Goal: Task Accomplishment & Management: Manage account settings

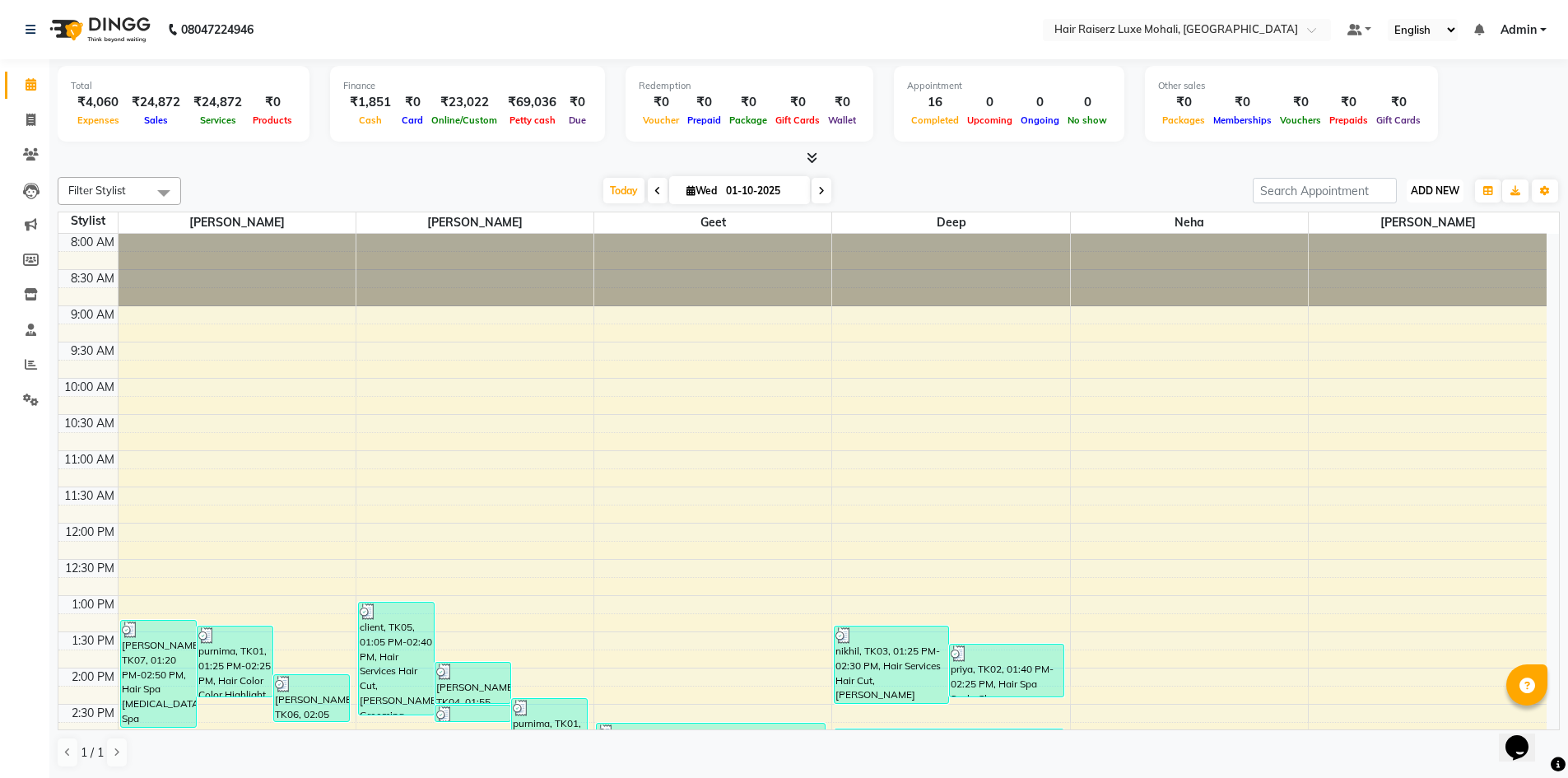
click at [1437, 194] on span "ADD NEW" at bounding box center [1436, 190] width 49 height 12
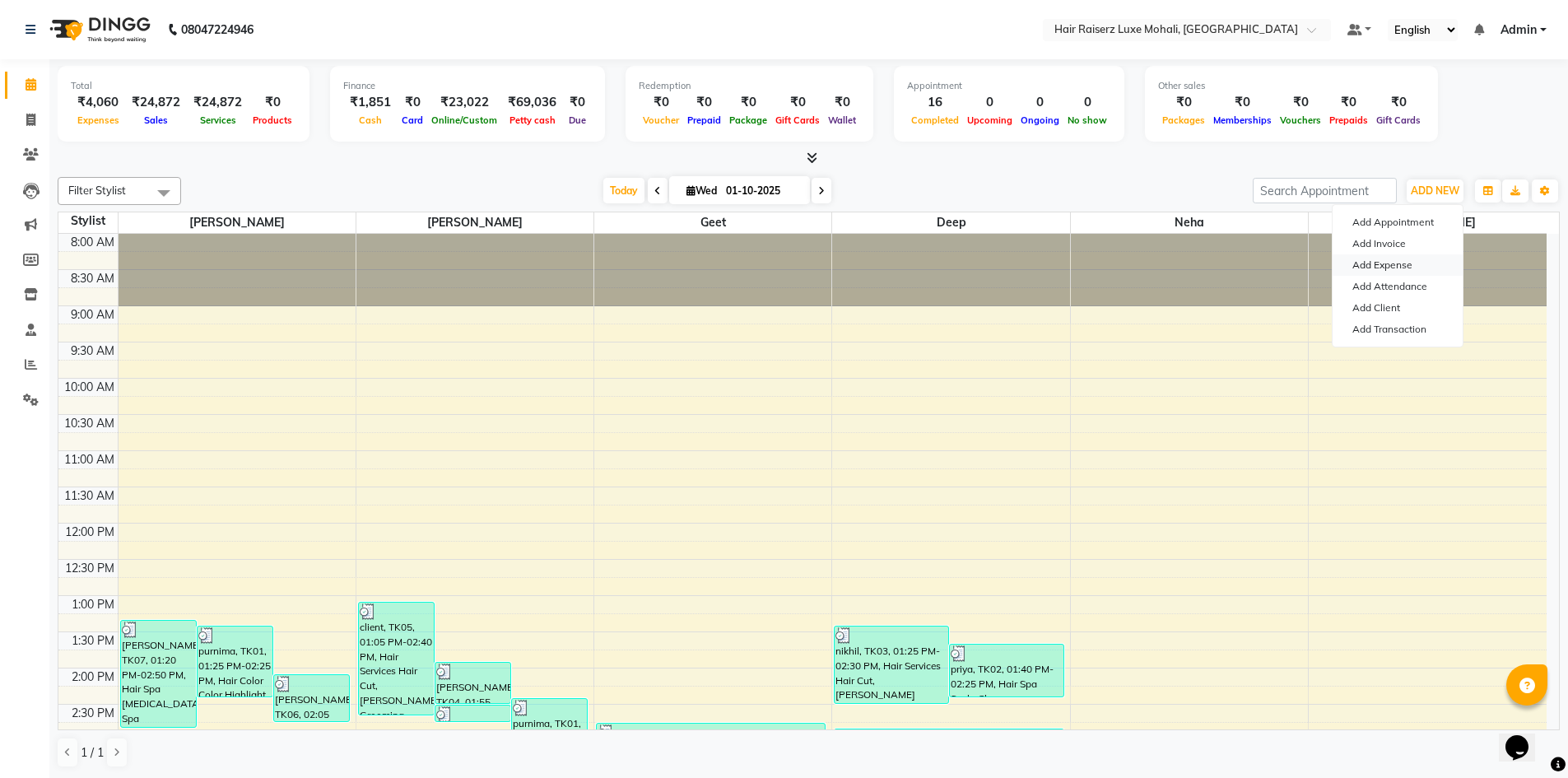
click at [1414, 259] on link "Add Expense" at bounding box center [1398, 265] width 131 height 22
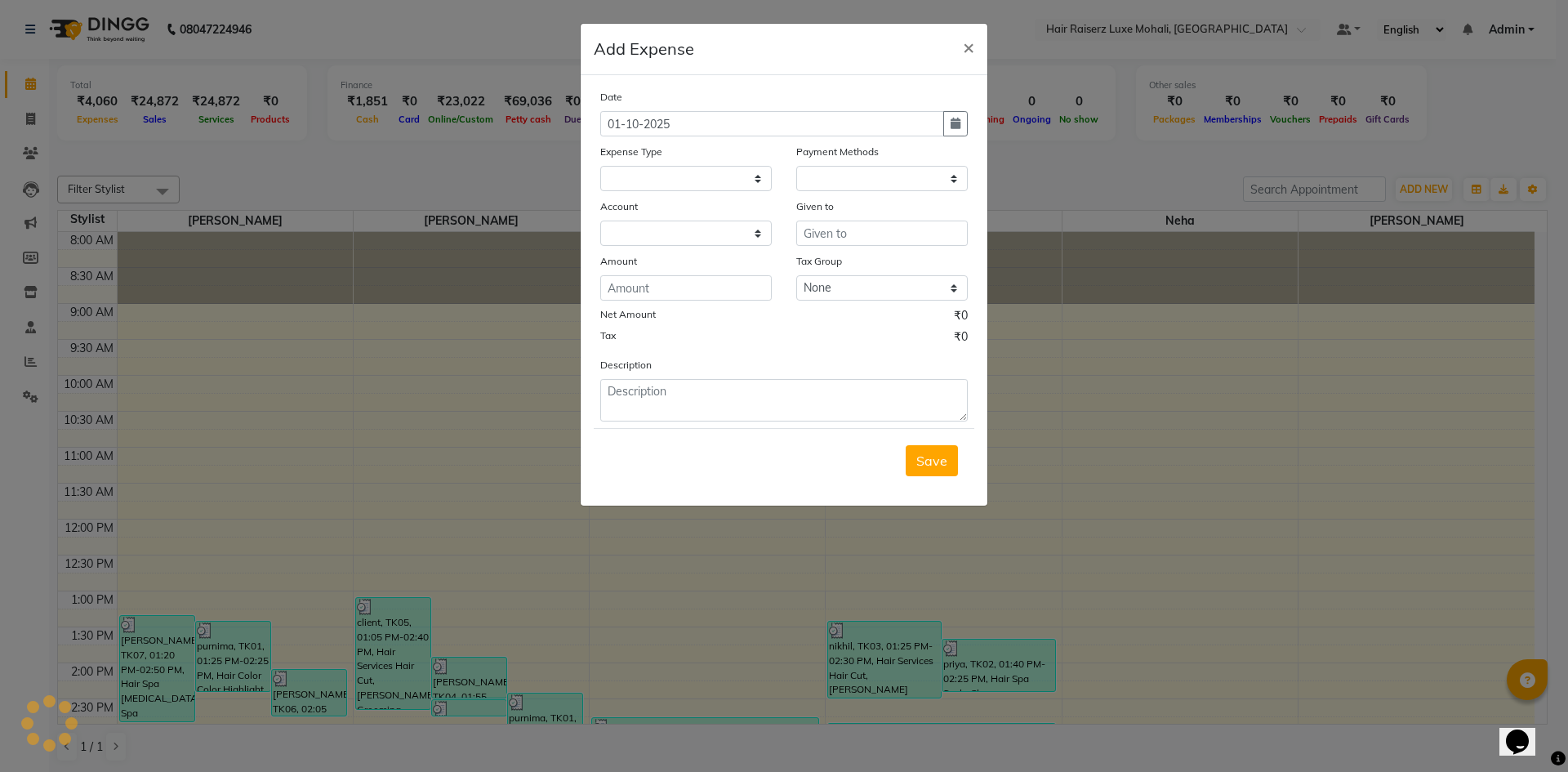
select select "1"
select select "7786"
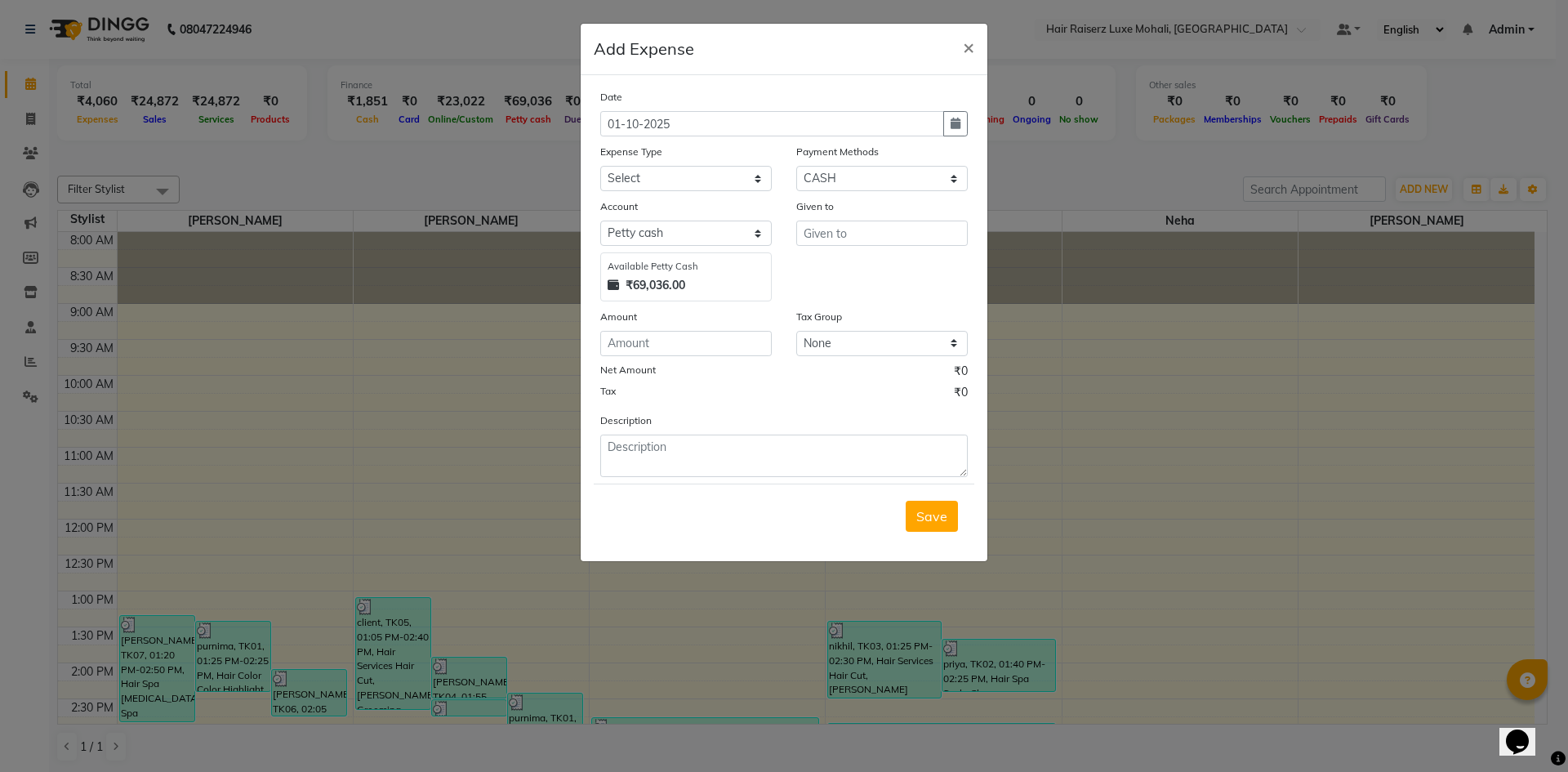
click at [1435, 185] on ngb-modal-window "Add Expense × Date [DATE] Expense Type Select Advance Salary Advance Tax Bank c…" at bounding box center [784, 386] width 1568 height 772
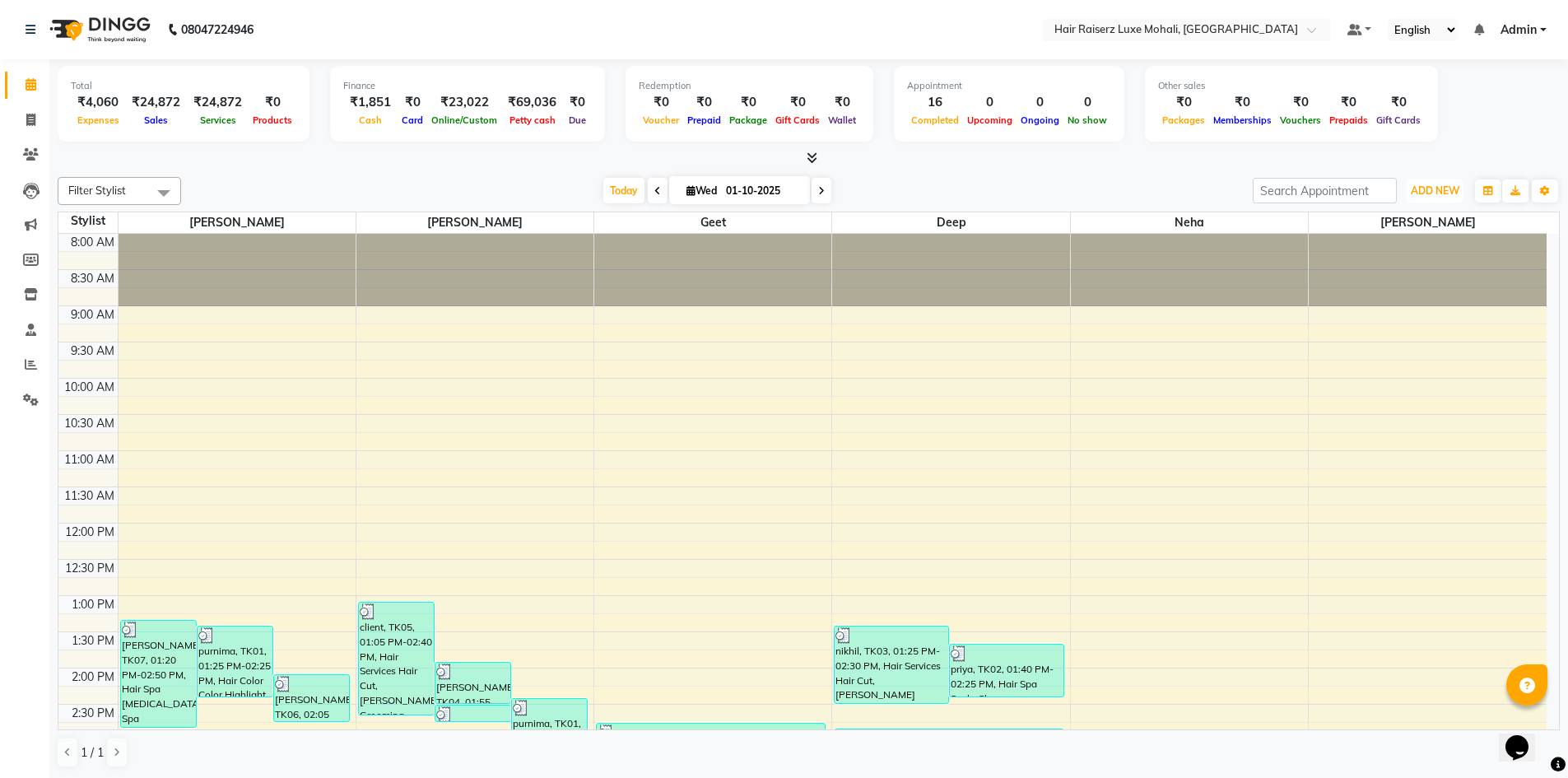
click at [1447, 187] on span "ADD NEW" at bounding box center [1436, 190] width 49 height 12
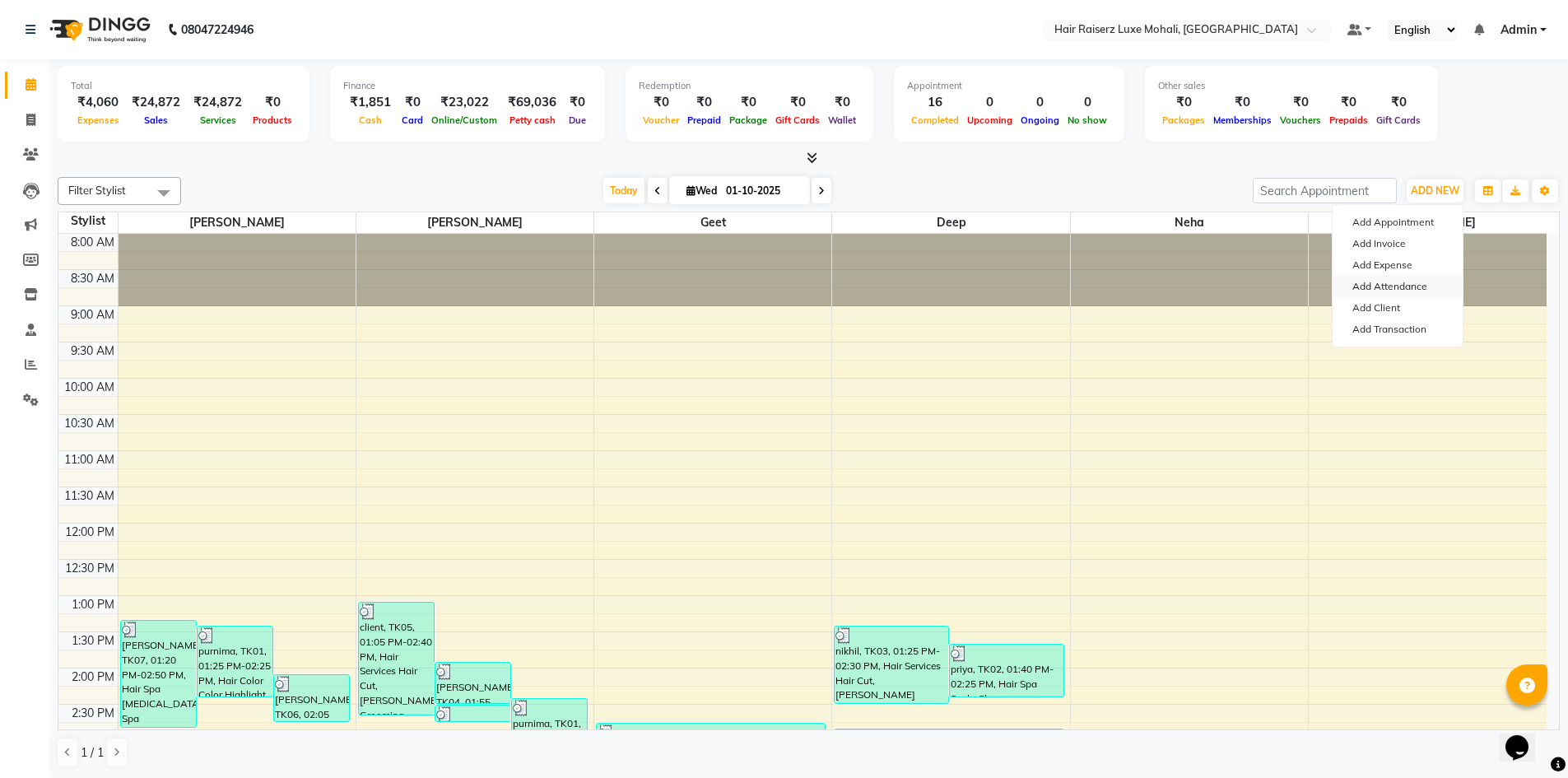
click at [1422, 280] on link "Add Attendance" at bounding box center [1398, 286] width 131 height 22
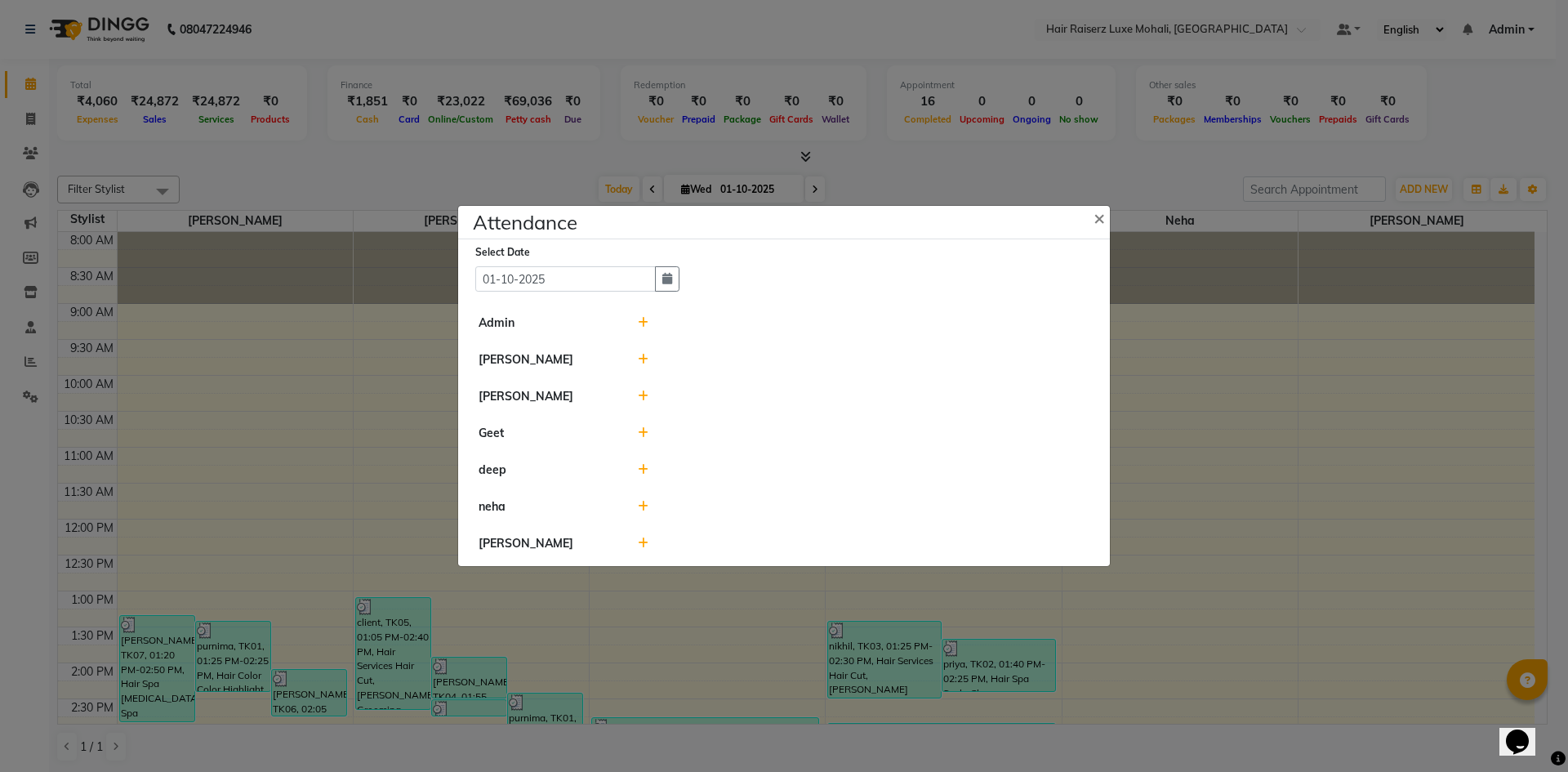
click at [646, 362] on icon at bounding box center [642, 359] width 10 height 11
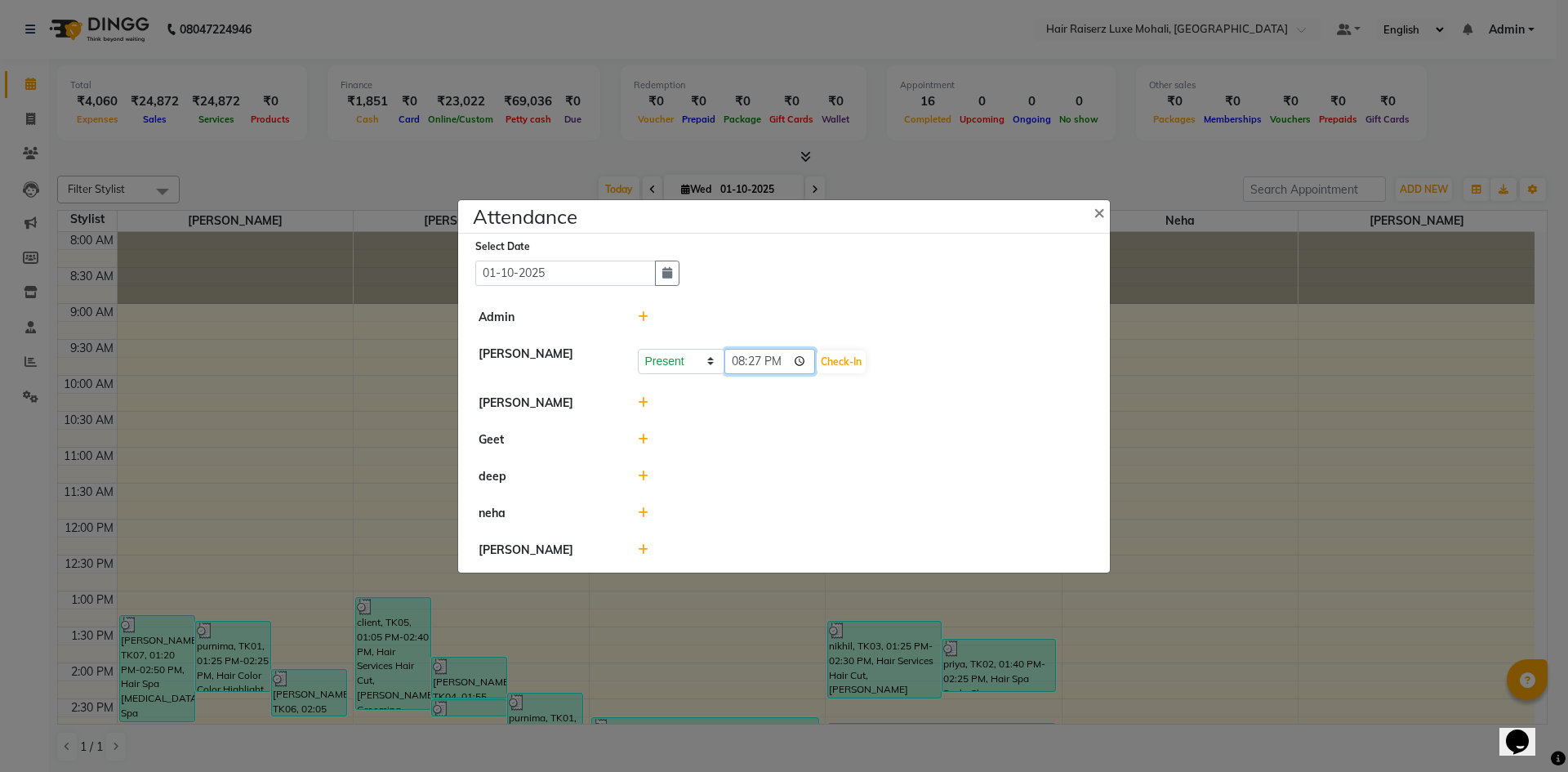
click at [784, 362] on input "20:27" at bounding box center [770, 360] width 91 height 25
type input "03:08"
click at [834, 359] on button "Check-In" at bounding box center [841, 361] width 49 height 23
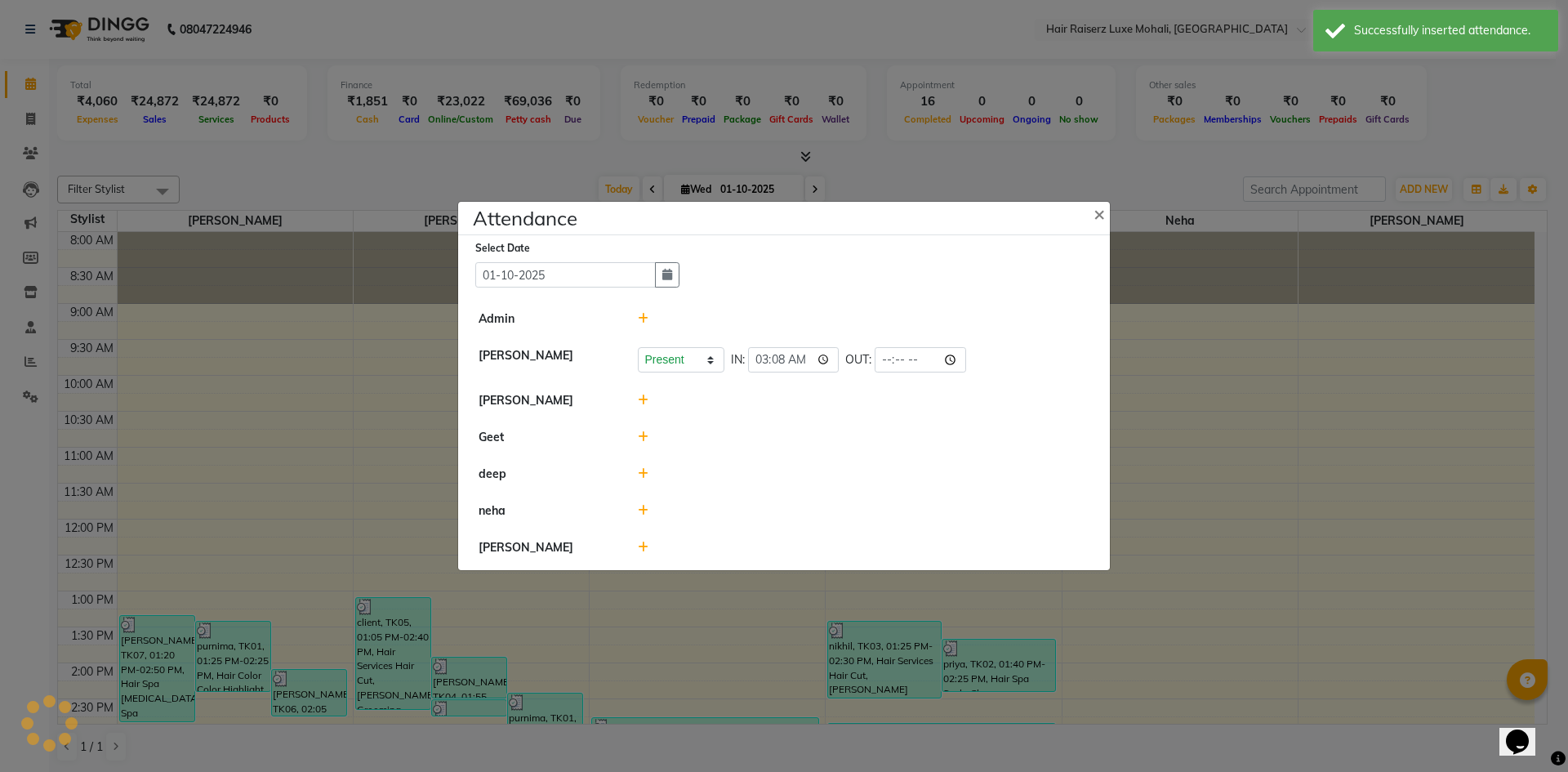
click at [639, 402] on icon at bounding box center [642, 400] width 10 height 11
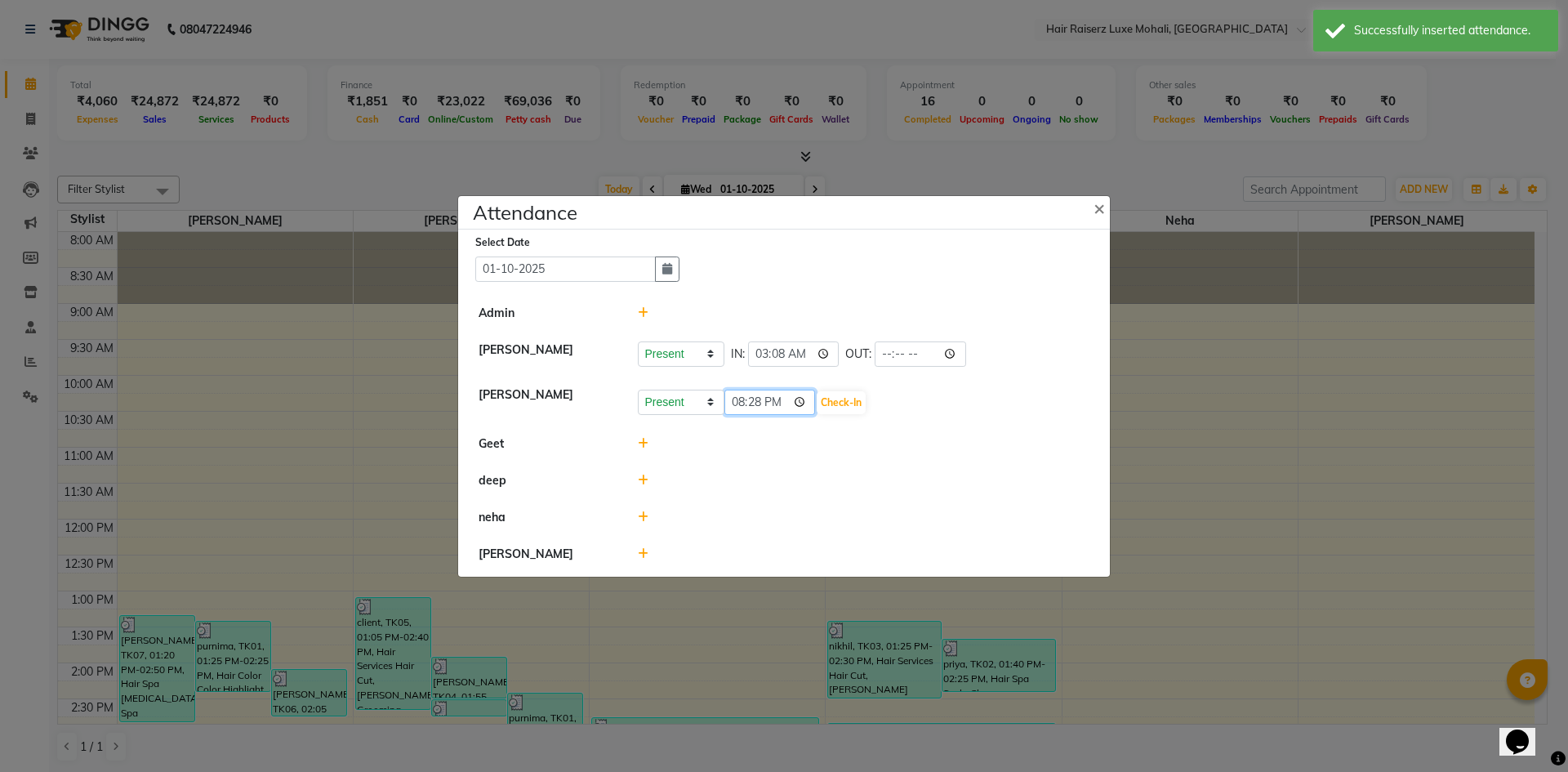
click at [783, 395] on input "20:28" at bounding box center [770, 401] width 91 height 25
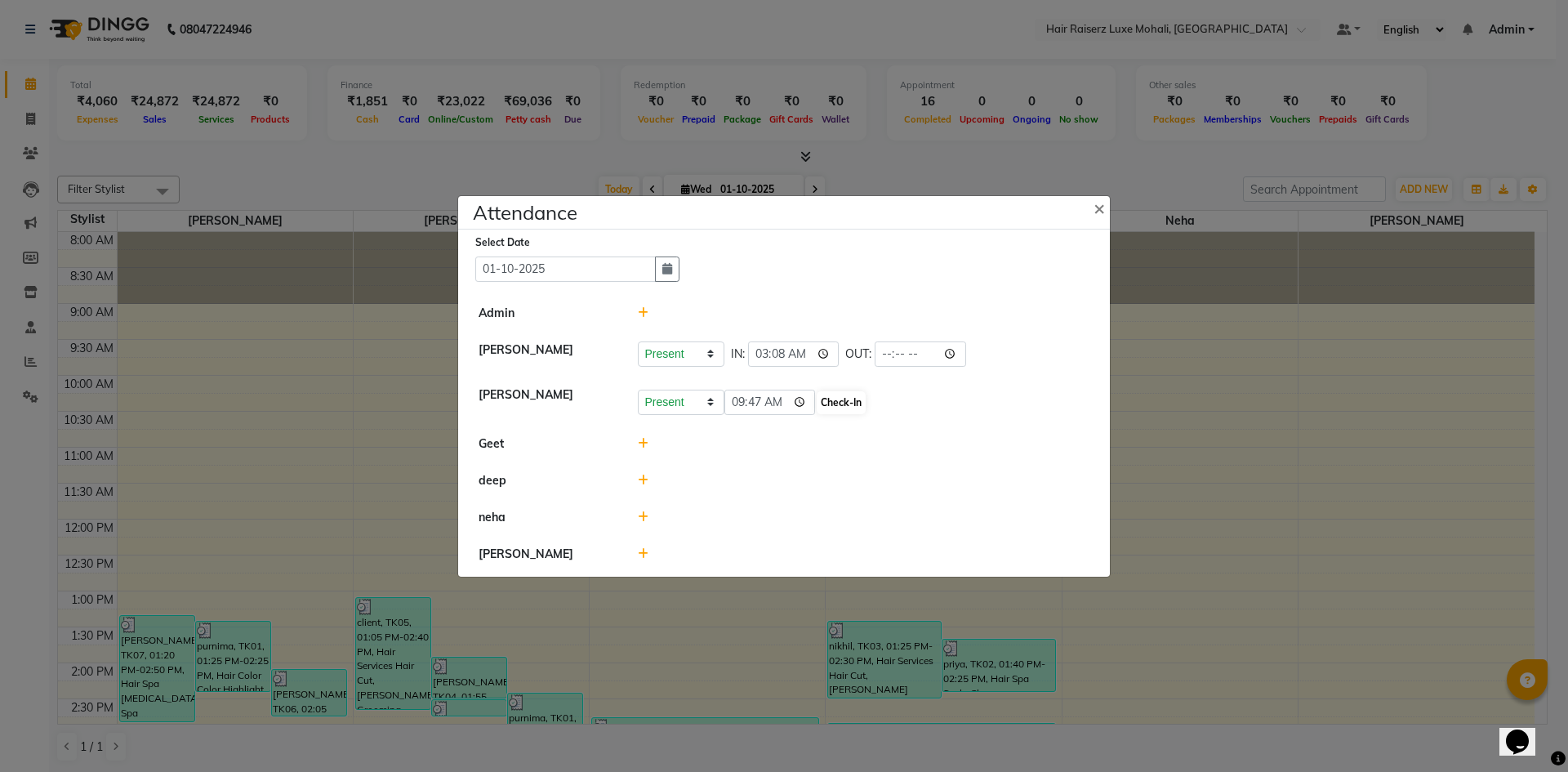
type input "09:47"
click at [836, 401] on button "Check-In" at bounding box center [841, 402] width 49 height 23
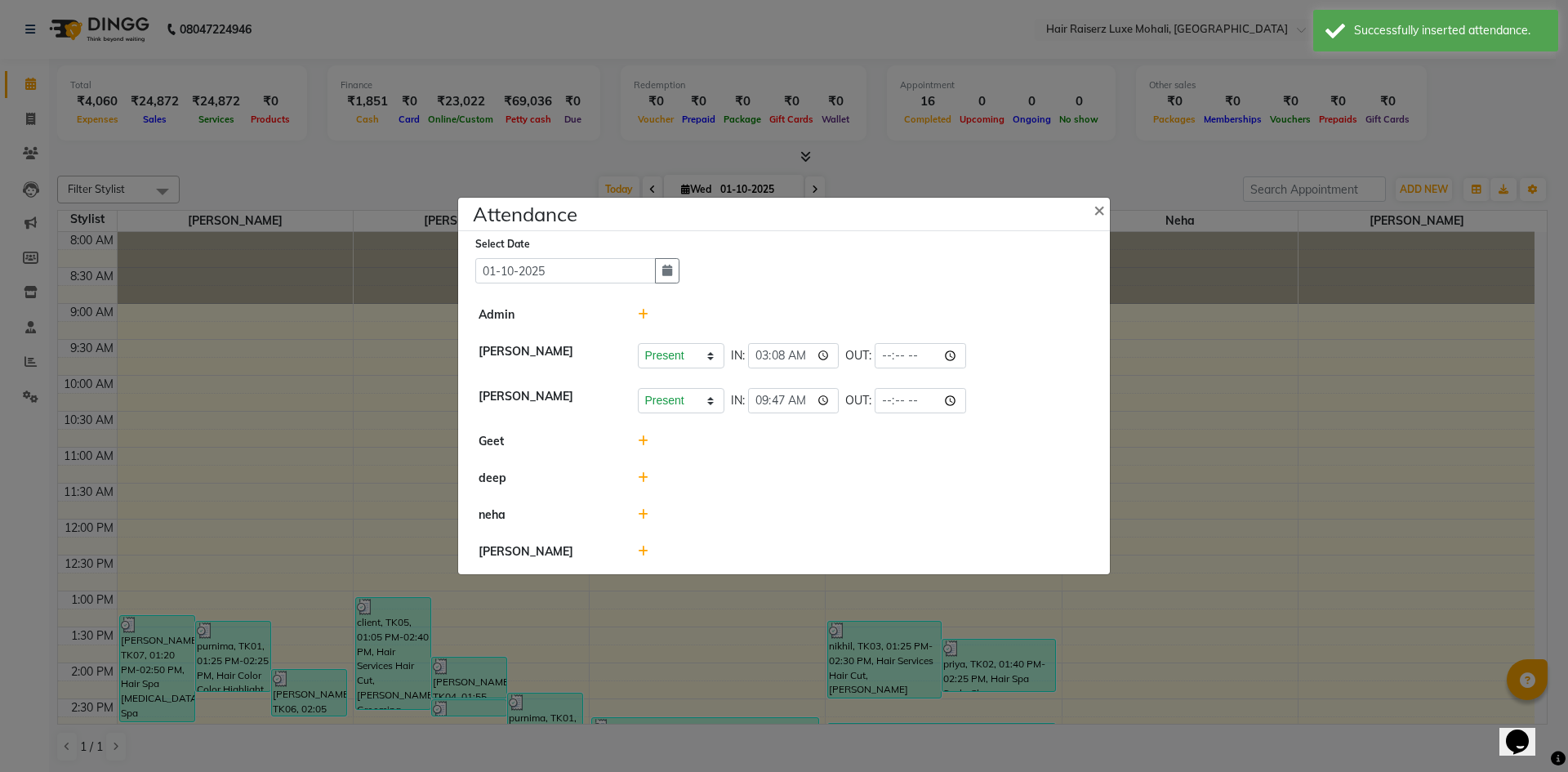
click at [643, 440] on icon at bounding box center [642, 440] width 10 height 11
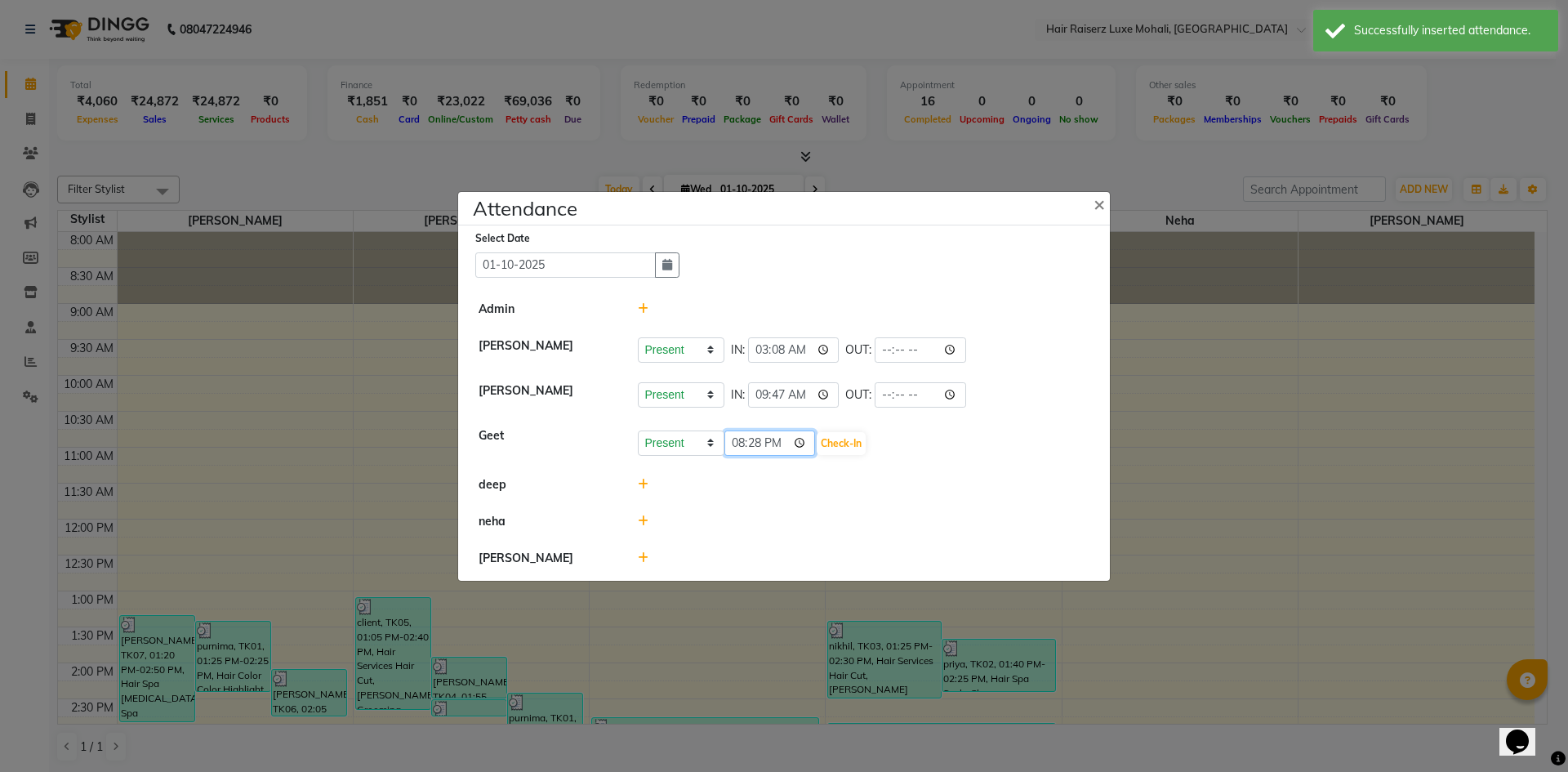
click at [770, 443] on input "20:28" at bounding box center [770, 442] width 91 height 25
click at [772, 440] on input "20:28" at bounding box center [770, 442] width 91 height 25
click at [781, 446] on input "20:28" at bounding box center [770, 442] width 91 height 25
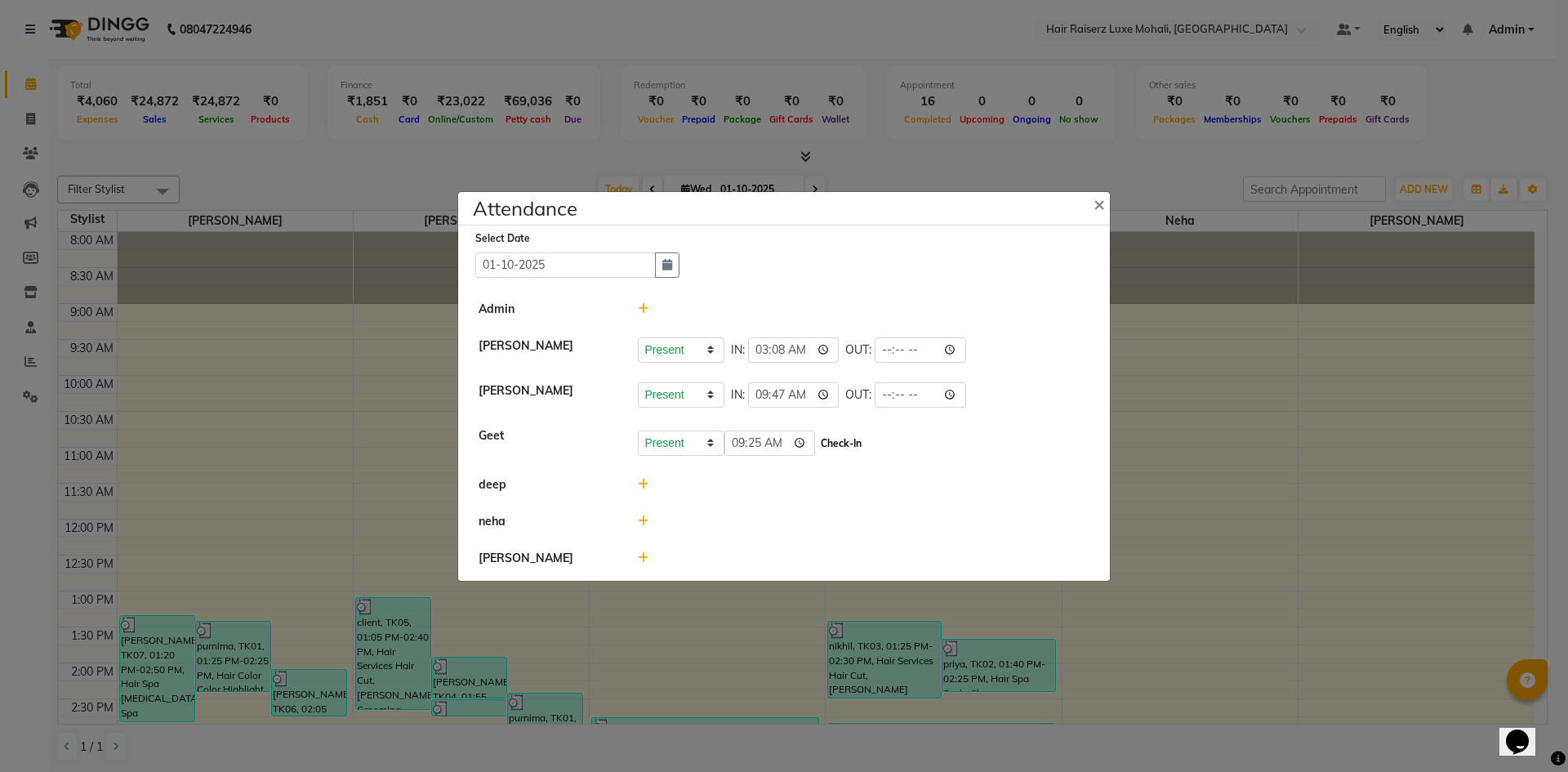
type input "09:25"
click at [839, 445] on button "Check-In" at bounding box center [841, 443] width 49 height 23
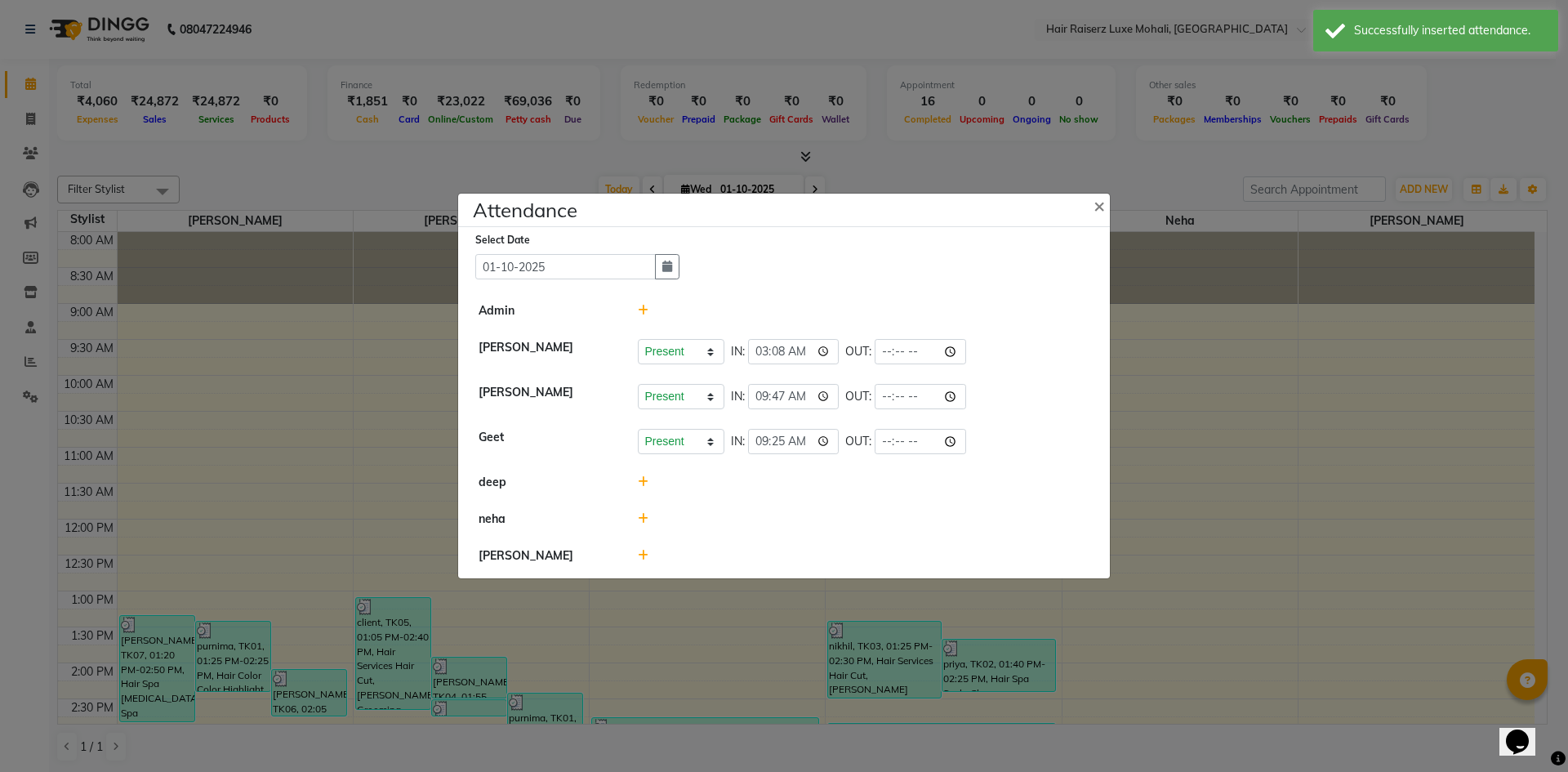
click at [644, 480] on icon at bounding box center [642, 481] width 10 height 11
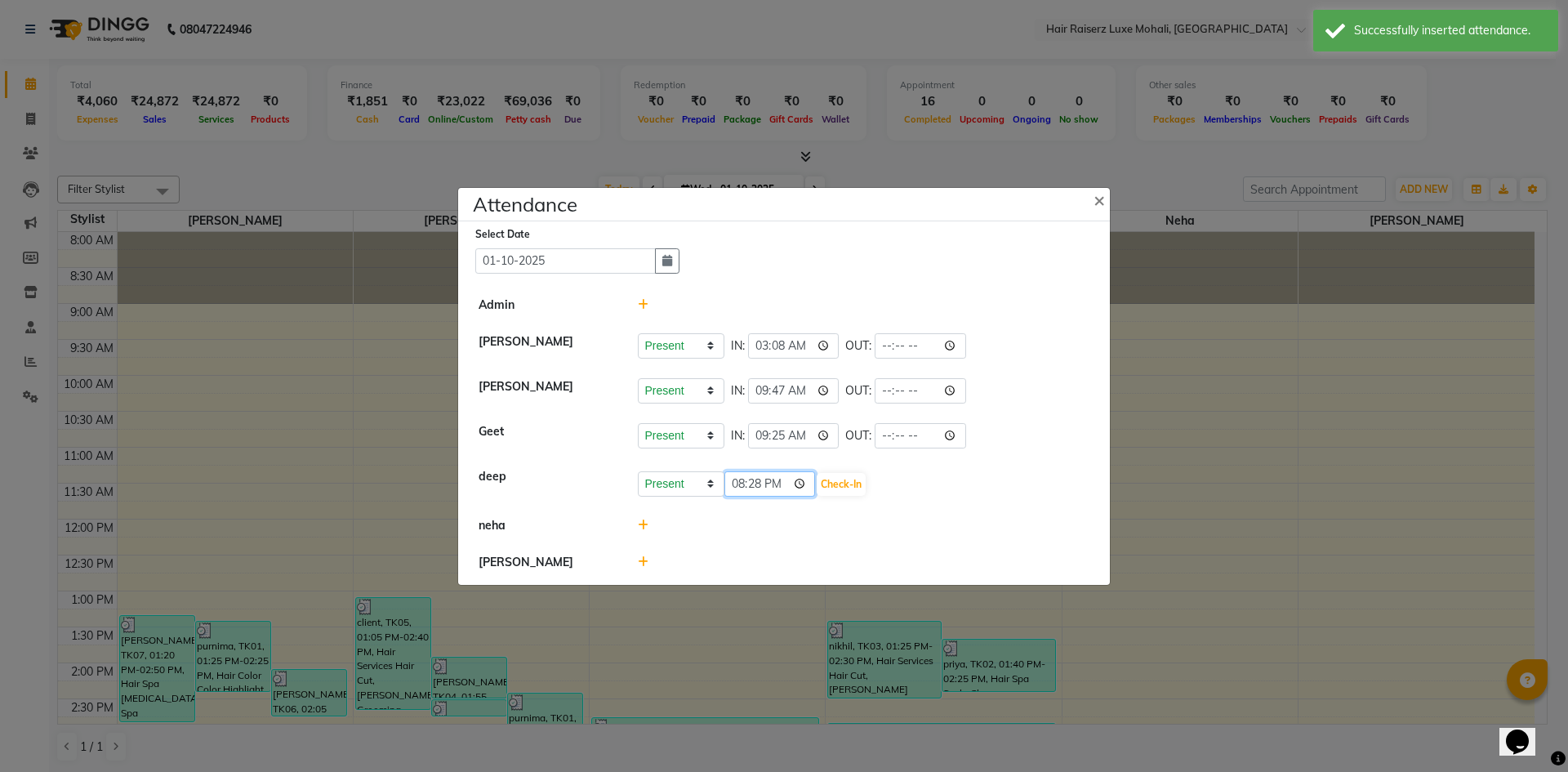
click at [779, 493] on input "20:28" at bounding box center [770, 483] width 91 height 25
click at [784, 481] on input "20:28" at bounding box center [770, 483] width 91 height 25
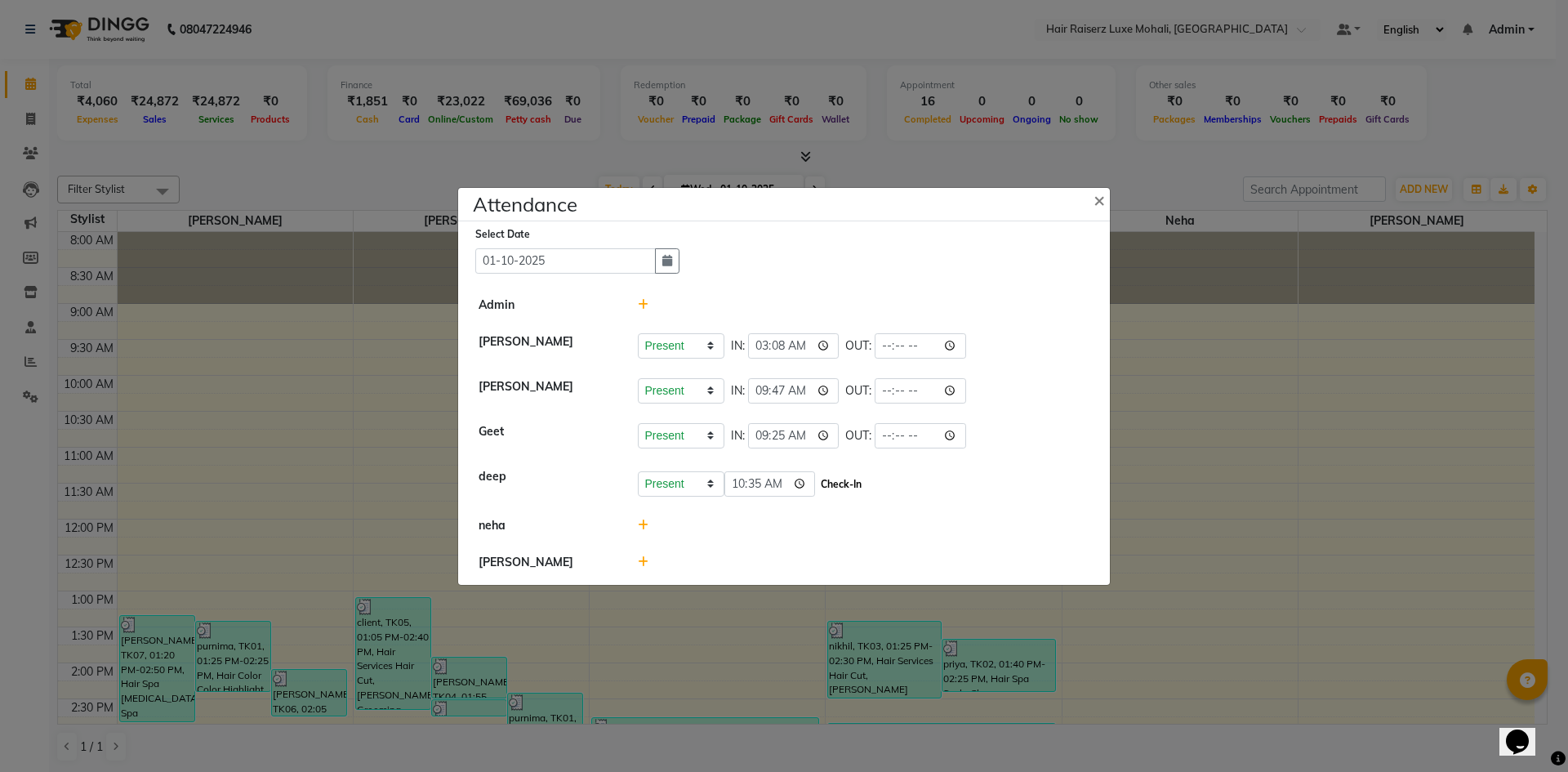
type input "10:35"
click at [830, 478] on button "Check-In" at bounding box center [841, 484] width 49 height 23
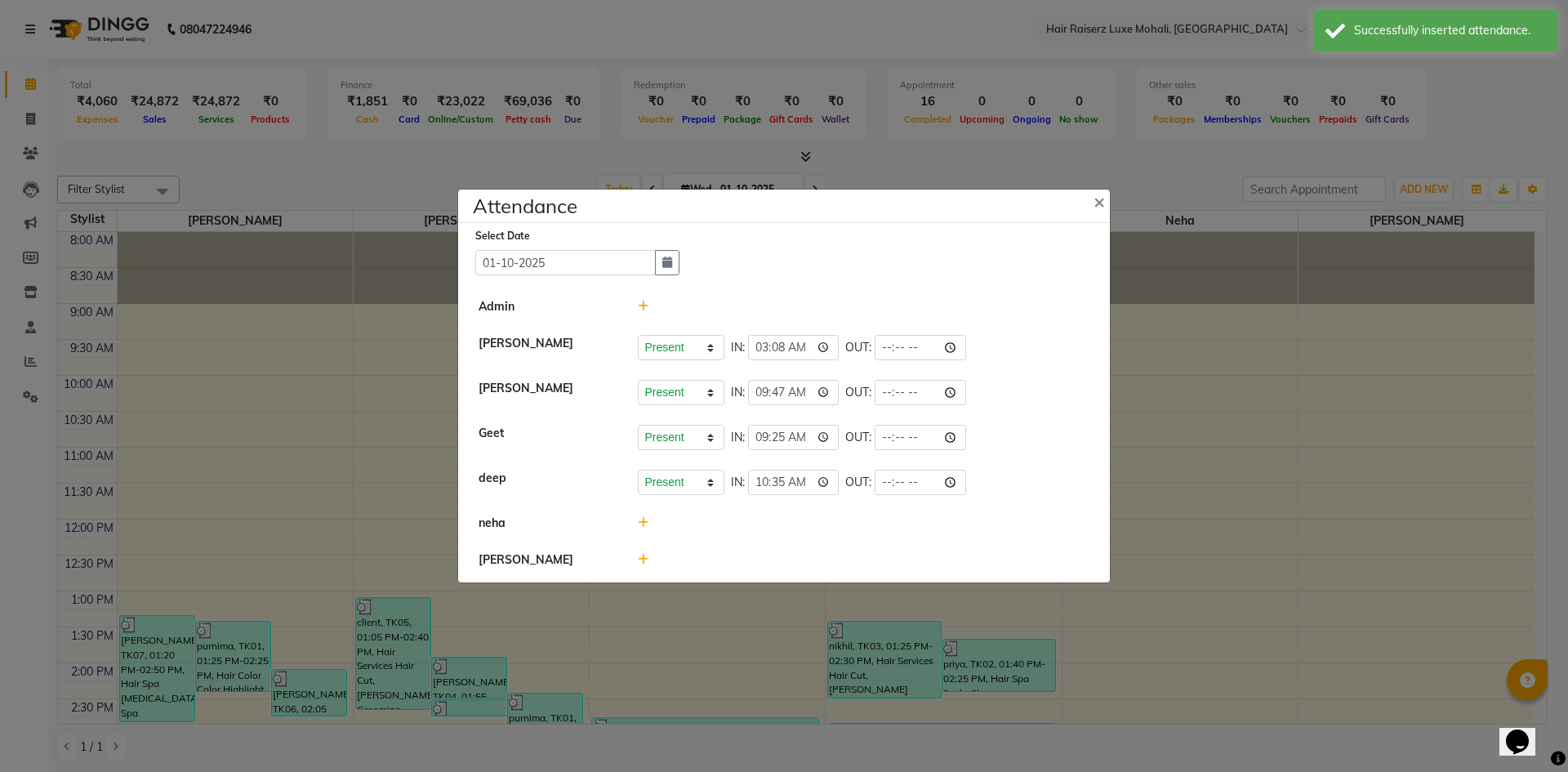
click at [639, 561] on icon at bounding box center [642, 560] width 10 height 11
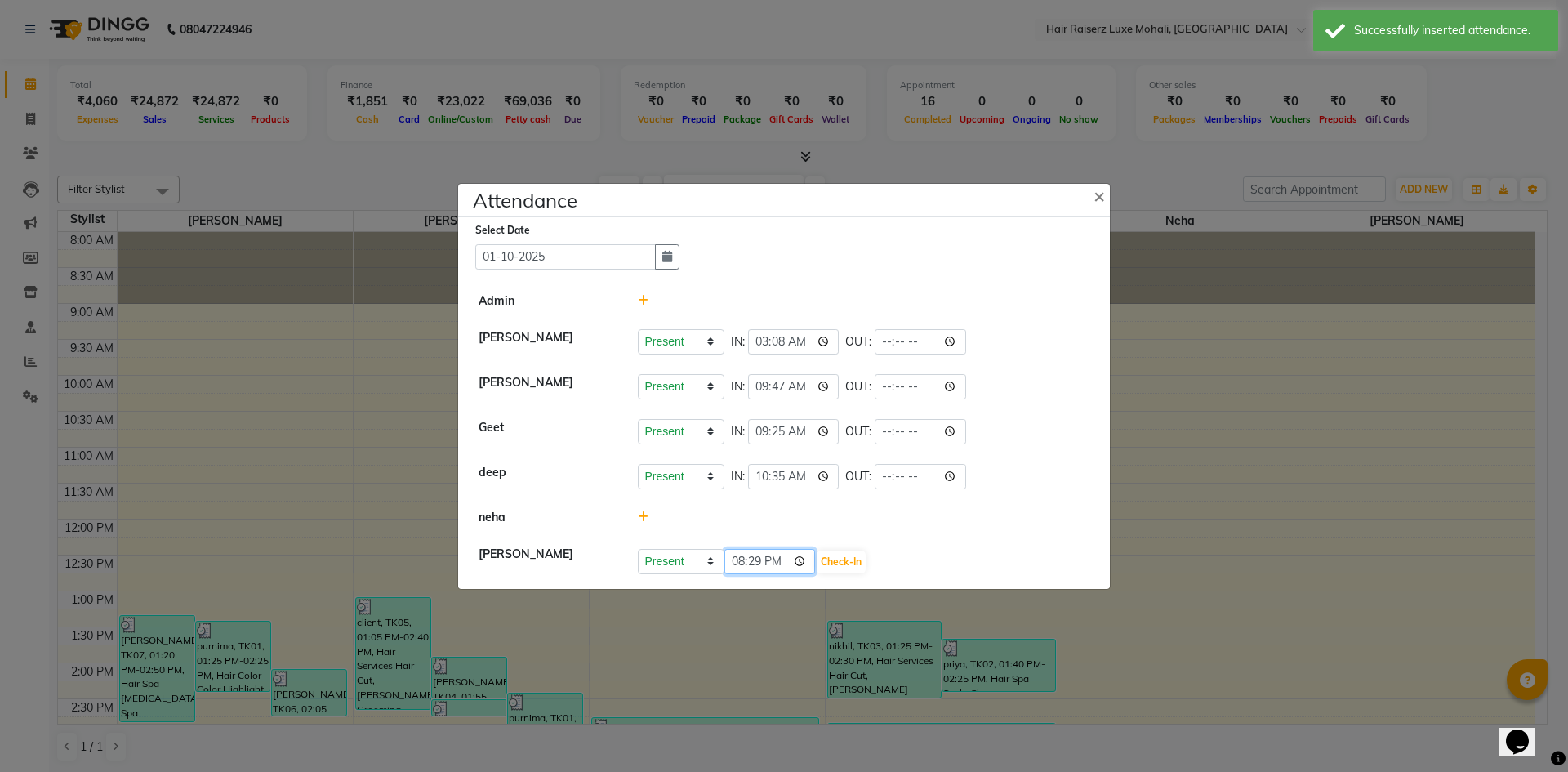
click at [784, 560] on input "20:29" at bounding box center [770, 561] width 91 height 25
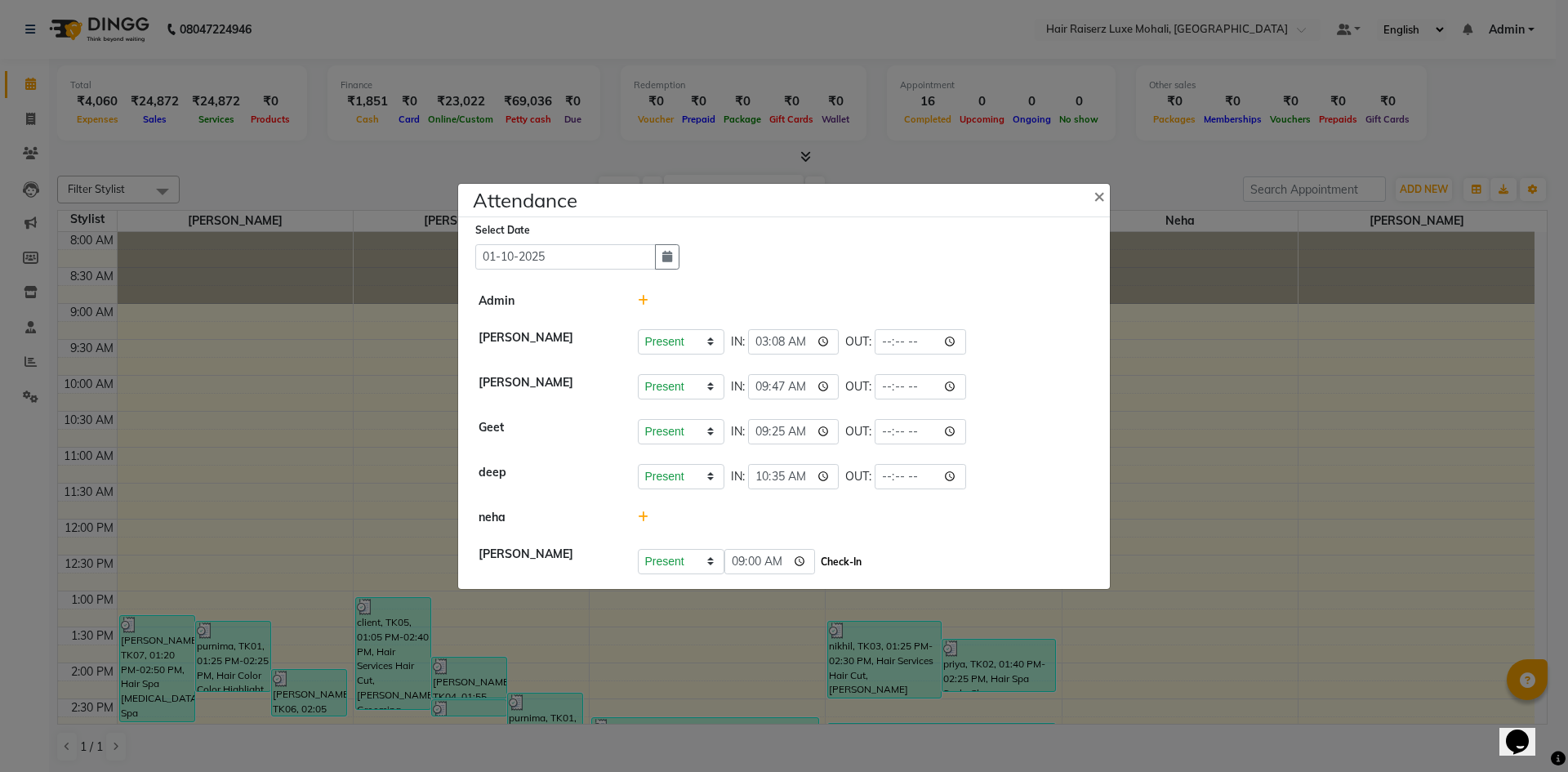
type input "09:00"
click at [834, 561] on button "Check-In" at bounding box center [841, 562] width 49 height 23
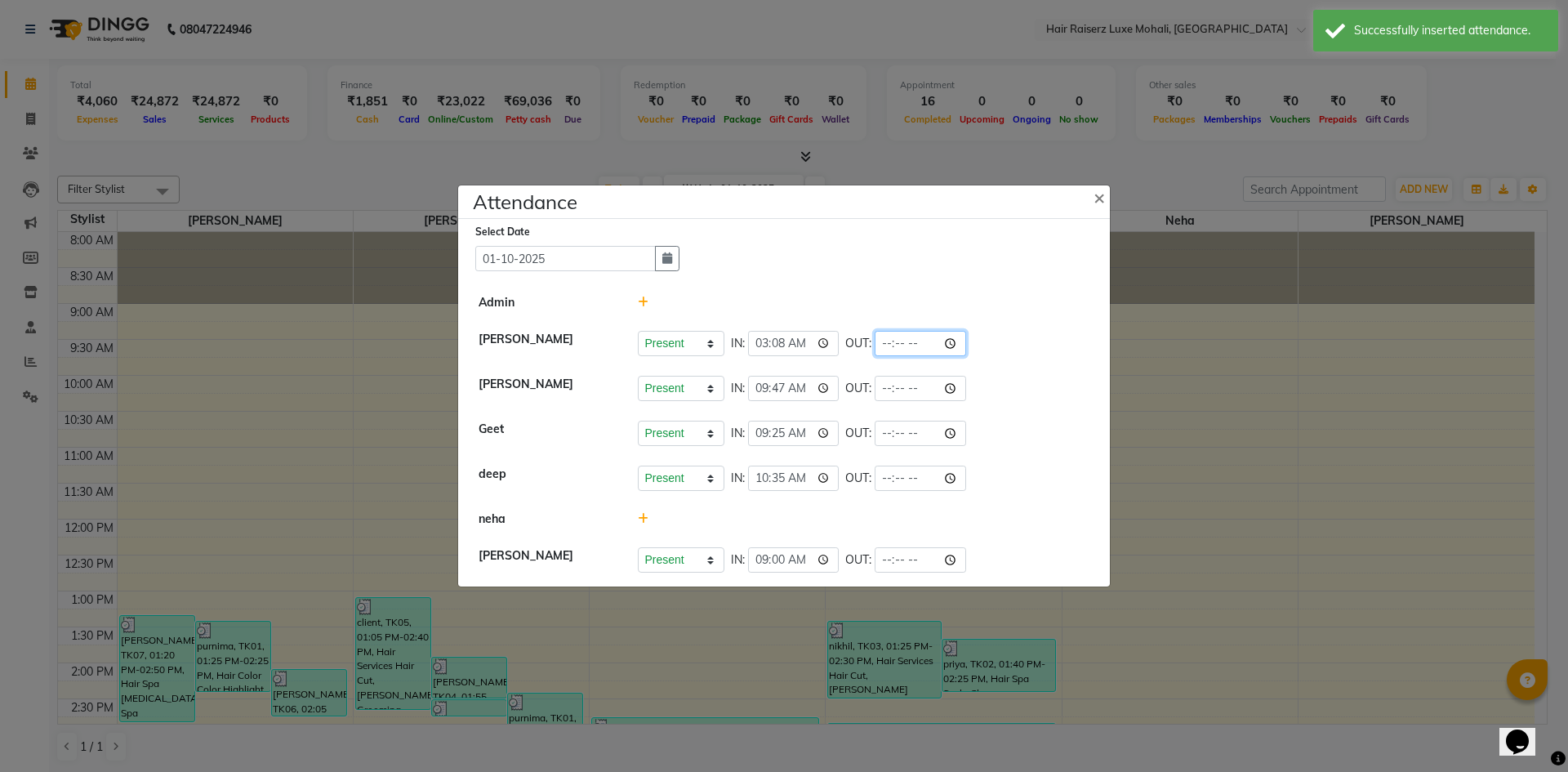
click at [899, 339] on input "time" at bounding box center [920, 343] width 91 height 25
click at [905, 346] on input "time" at bounding box center [920, 343] width 91 height 25
click at [971, 335] on div "Present Absent Late Half Day Weekly Off IN: 03:08 OUT:" at bounding box center [864, 343] width 453 height 25
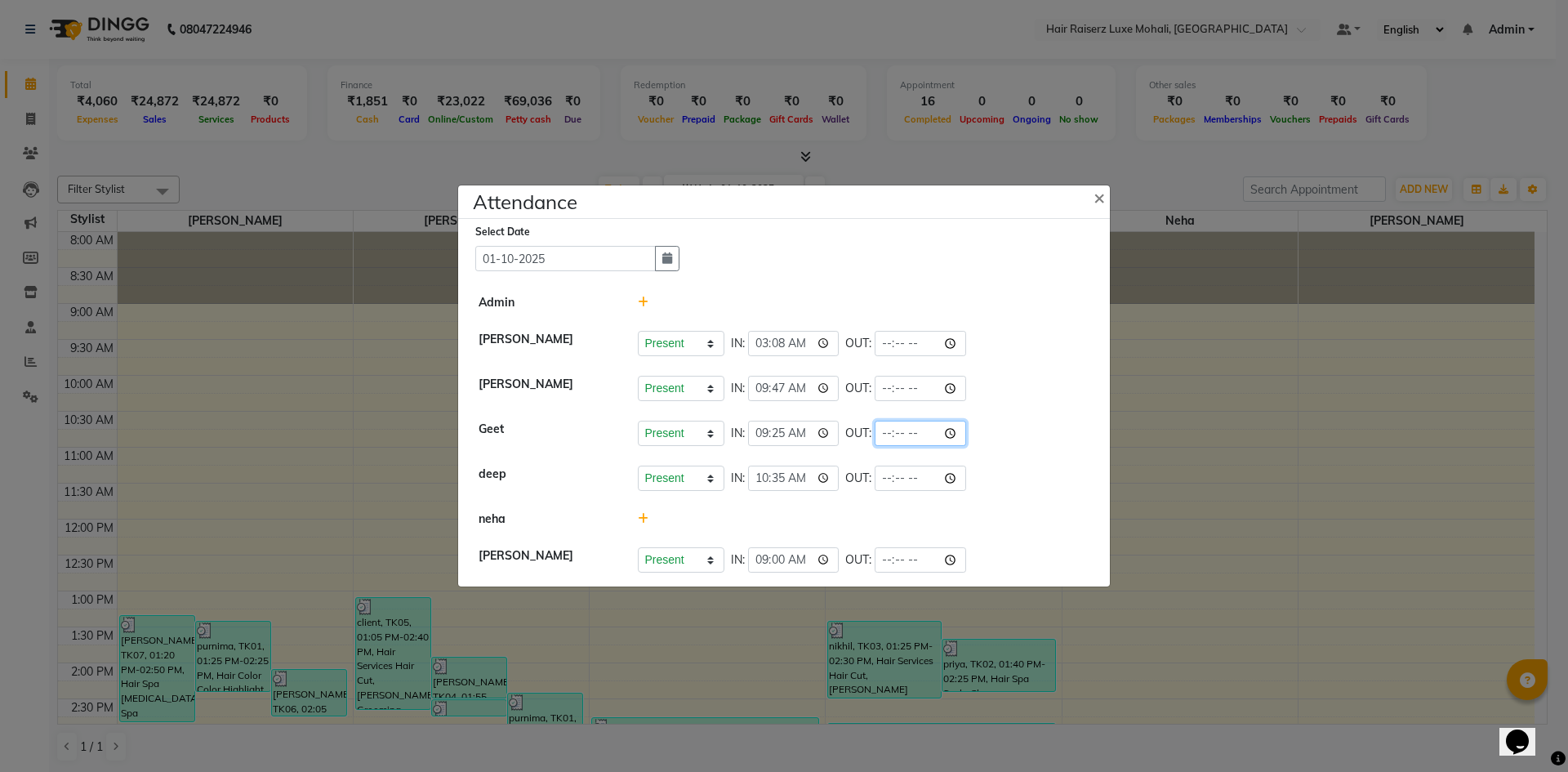
click at [922, 433] on input "time" at bounding box center [920, 433] width 91 height 25
click at [913, 427] on input "time" at bounding box center [920, 433] width 91 height 25
type input "20:38"
click at [967, 403] on li "[PERSON_NAME] Present Absent Late Half Day Weekly Off IN: 09:47 OUT:" at bounding box center [783, 388] width 643 height 46
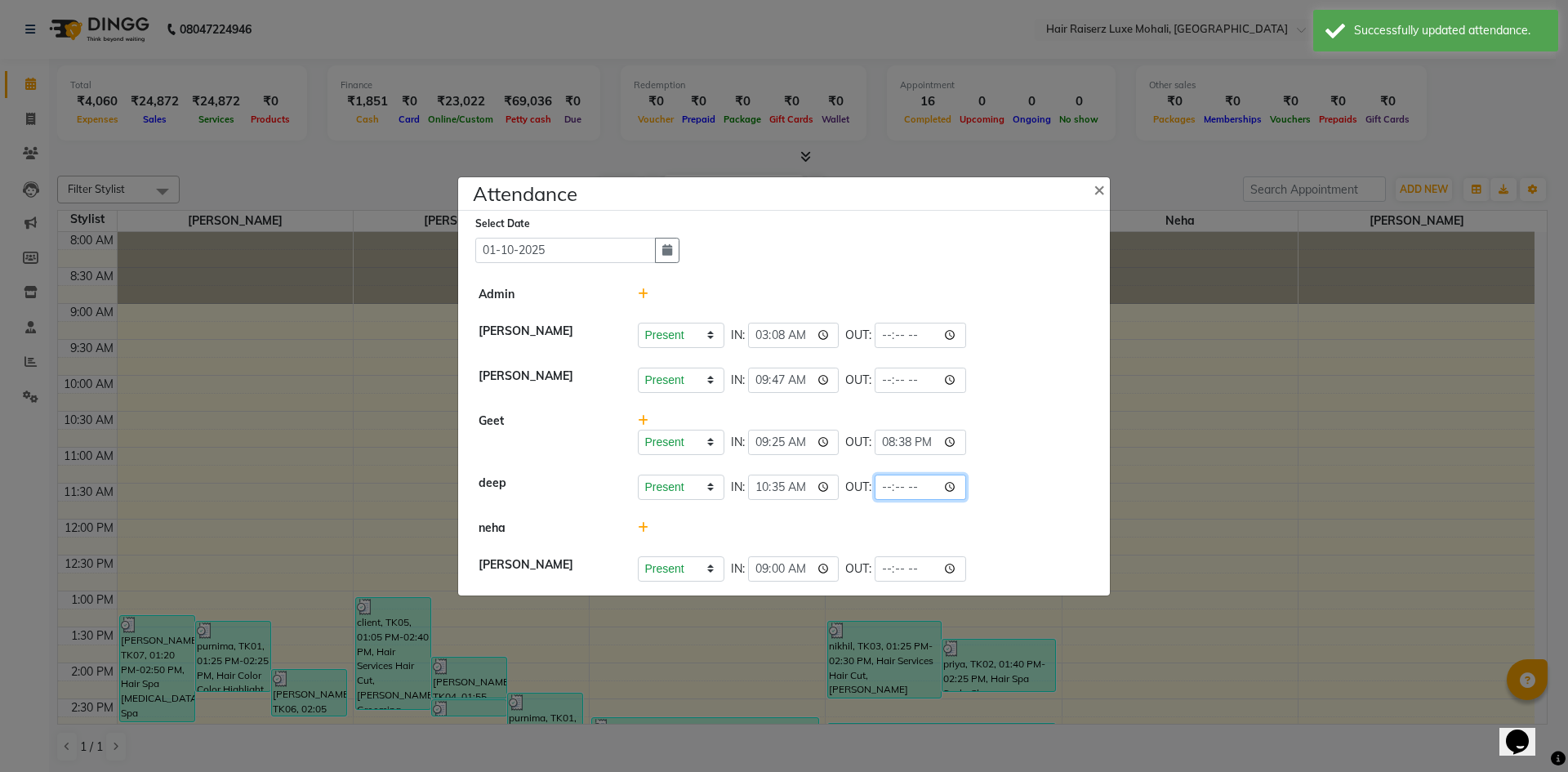
click at [912, 479] on input "time" at bounding box center [920, 486] width 91 height 25
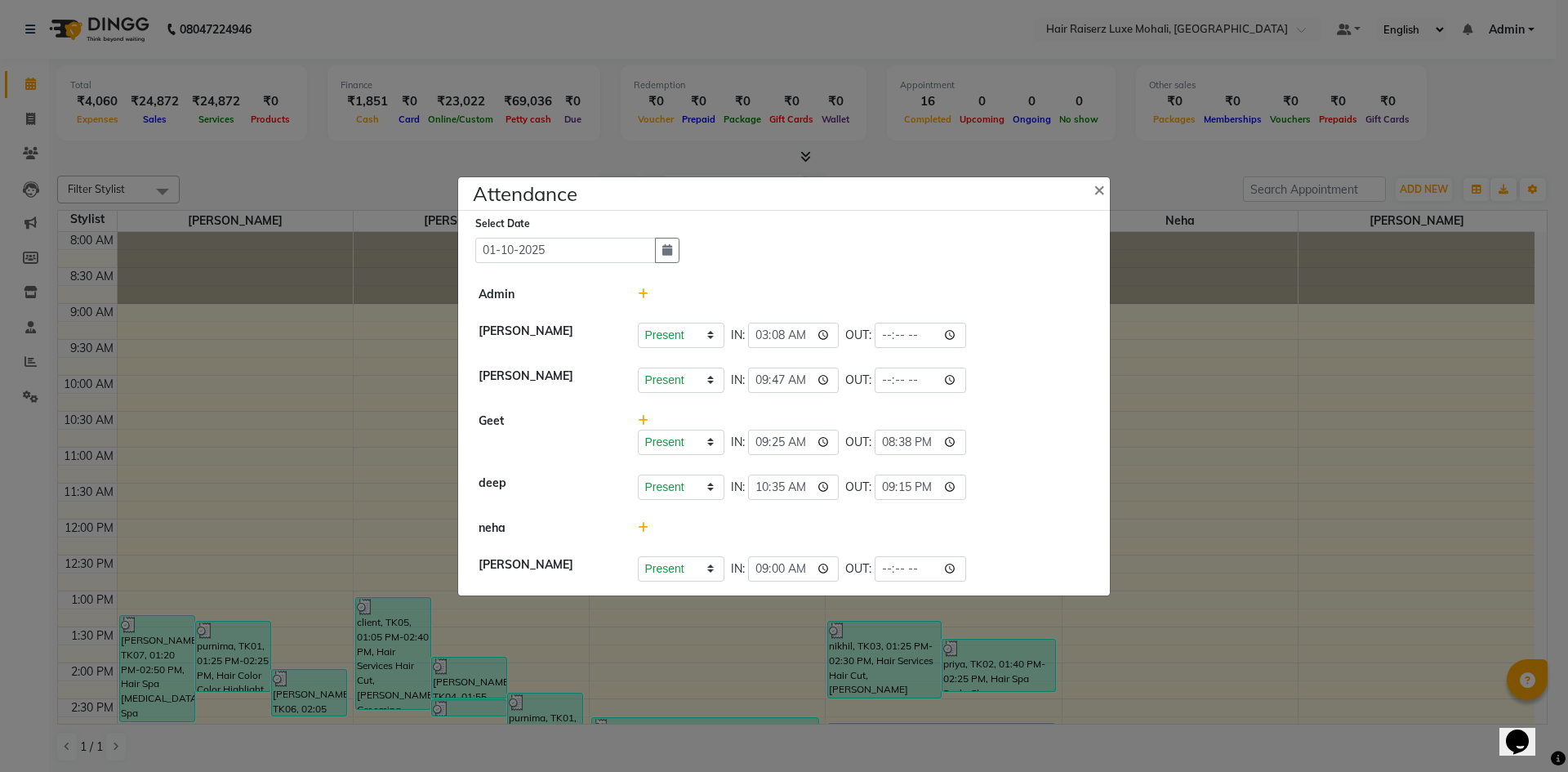
type input "21:15"
click at [974, 494] on div "Present Absent Late Half Day Weekly Off IN: 10:35 OUT: 21:15" at bounding box center [864, 486] width 453 height 25
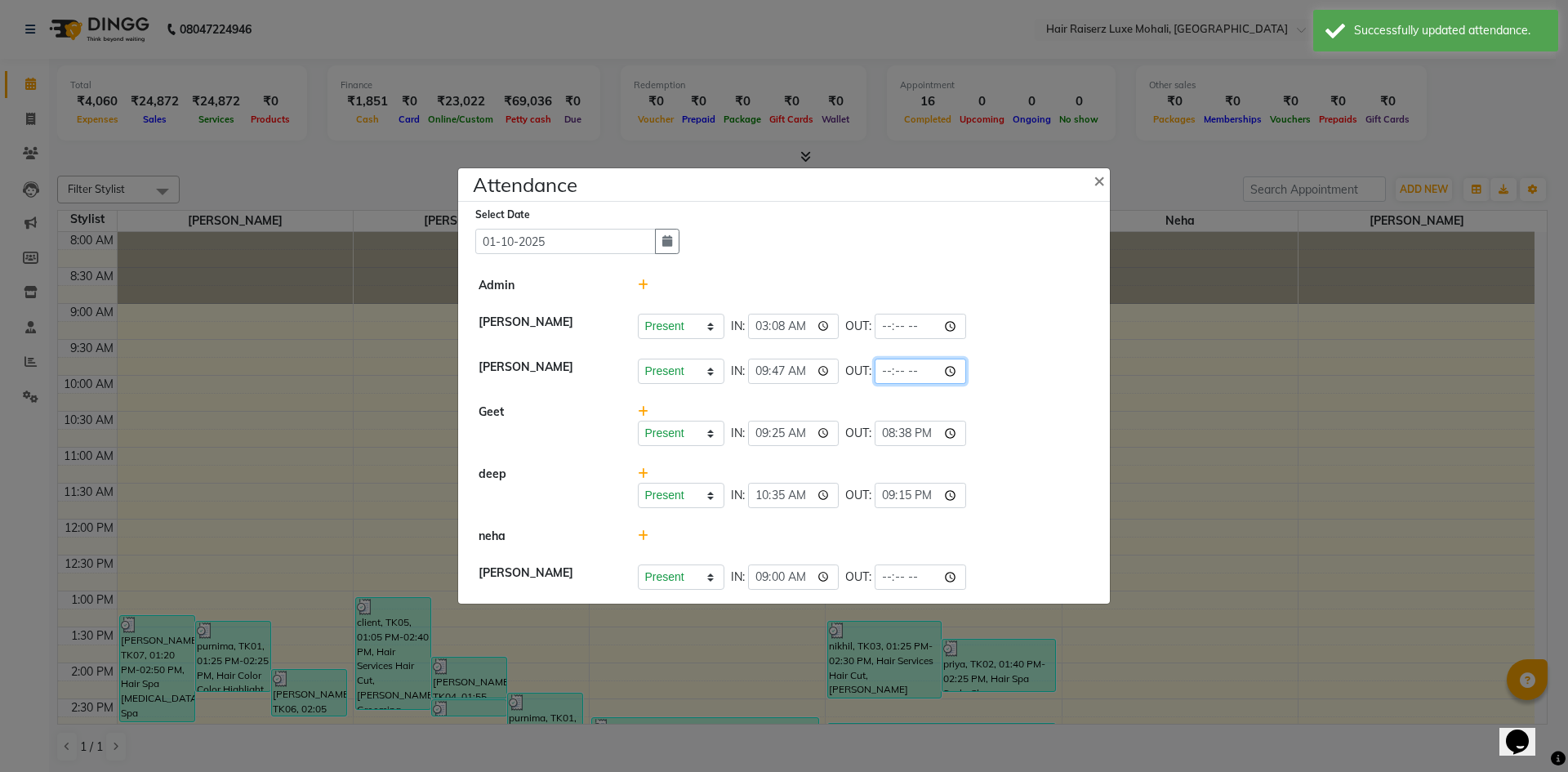
click at [903, 371] on input "time" at bounding box center [920, 371] width 91 height 25
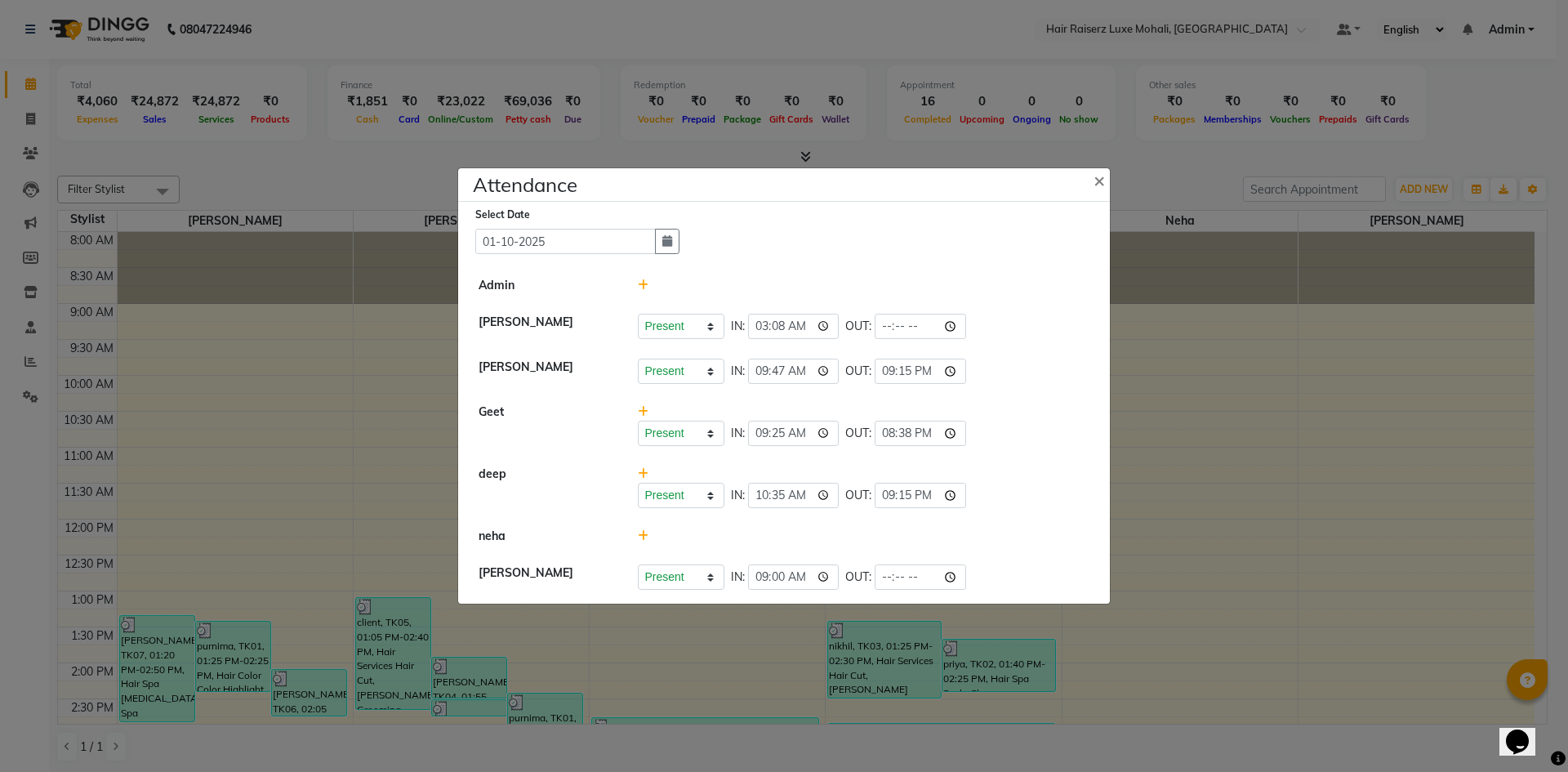
type input "21:15"
click at [1027, 484] on div "Present Absent Late Half Day Weekly Off IN: 10:35 OUT: 21:15" at bounding box center [864, 494] width 453 height 25
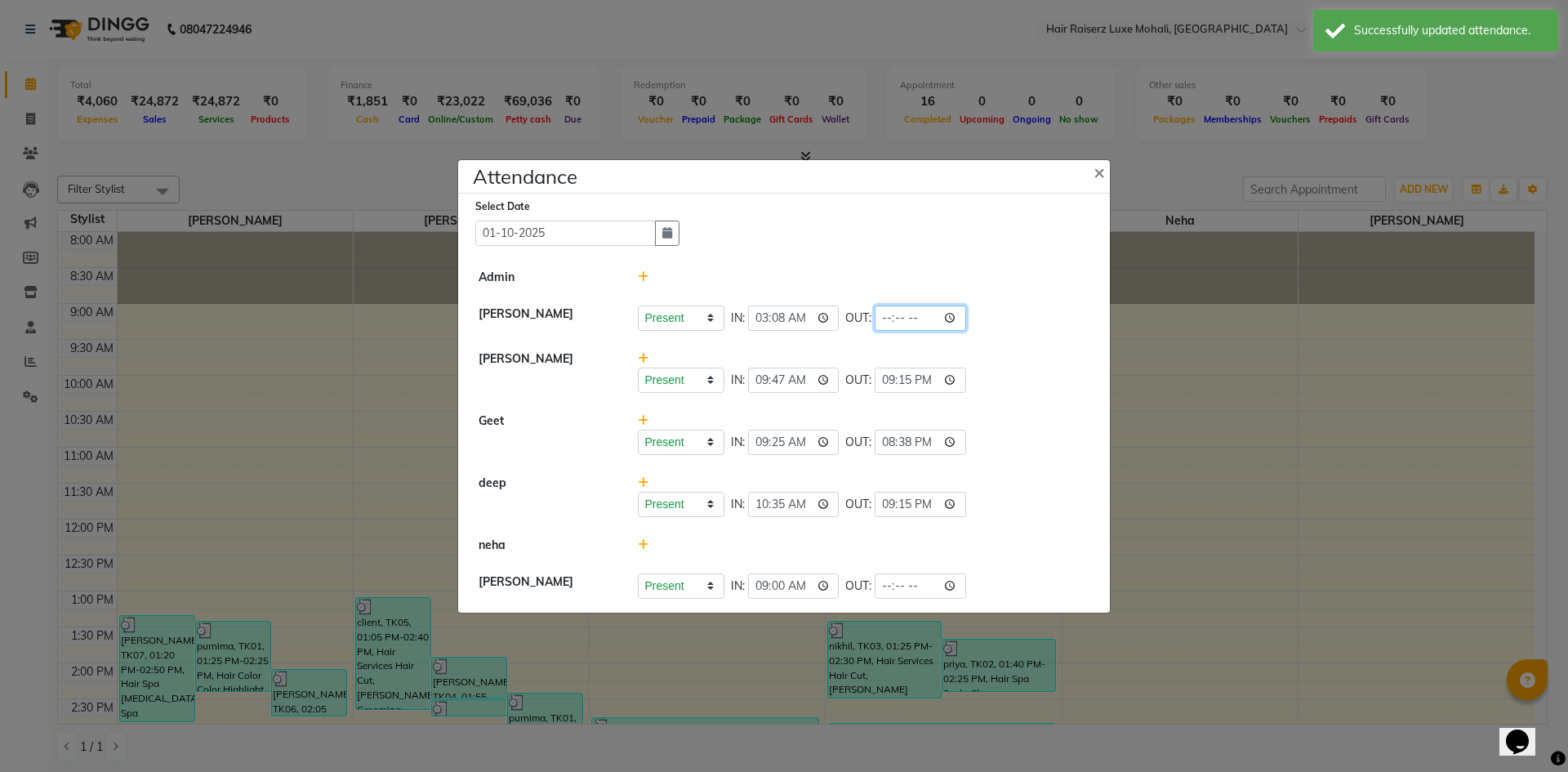
click at [913, 305] on input "time" at bounding box center [920, 318] width 91 height 25
click at [912, 313] on input "time" at bounding box center [920, 318] width 91 height 25
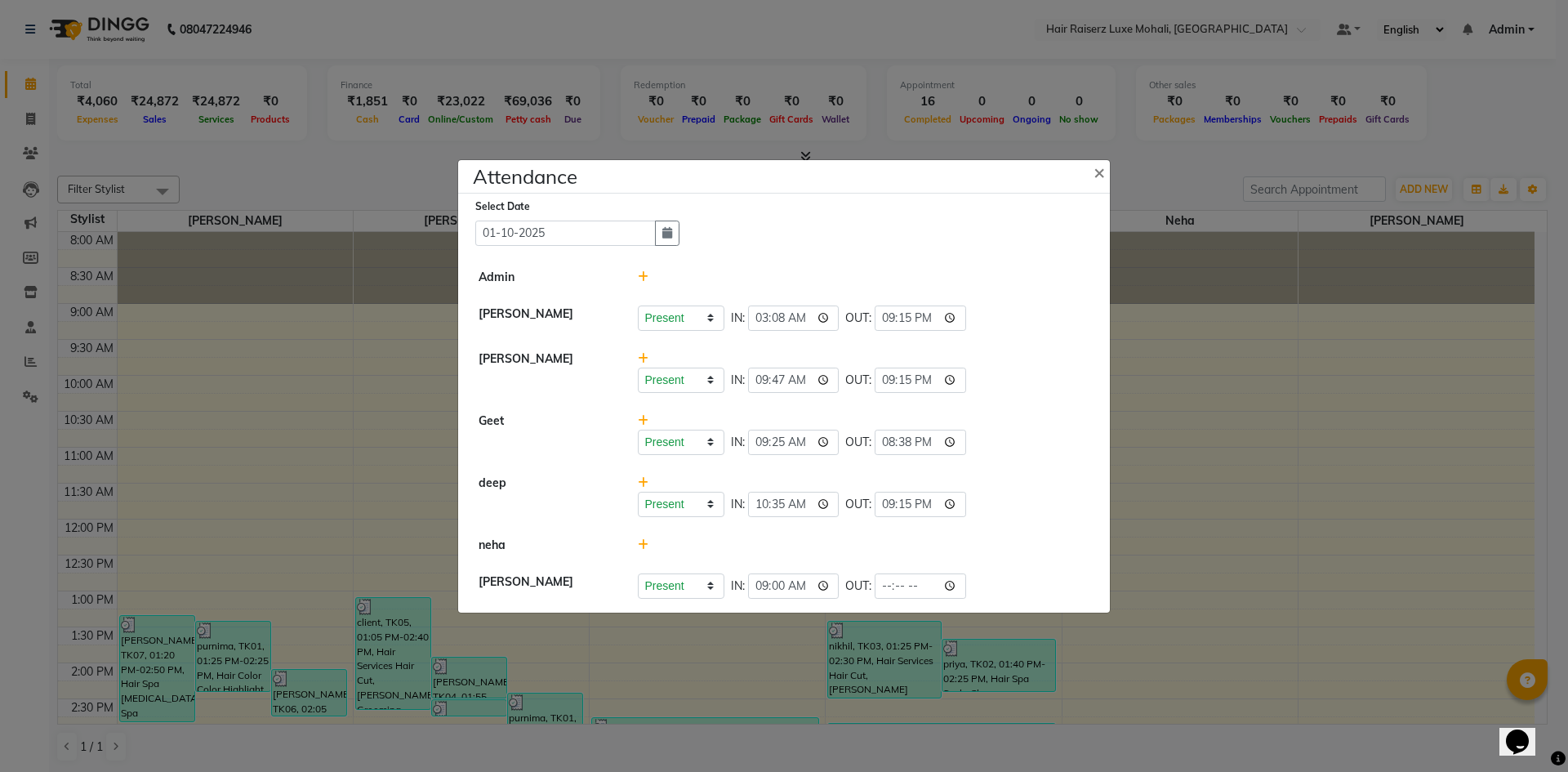
type input "21:15"
click at [996, 319] on div "Present Absent Late Half Day Weekly Off IN: 03:08 OUT: 21:15" at bounding box center [864, 318] width 453 height 25
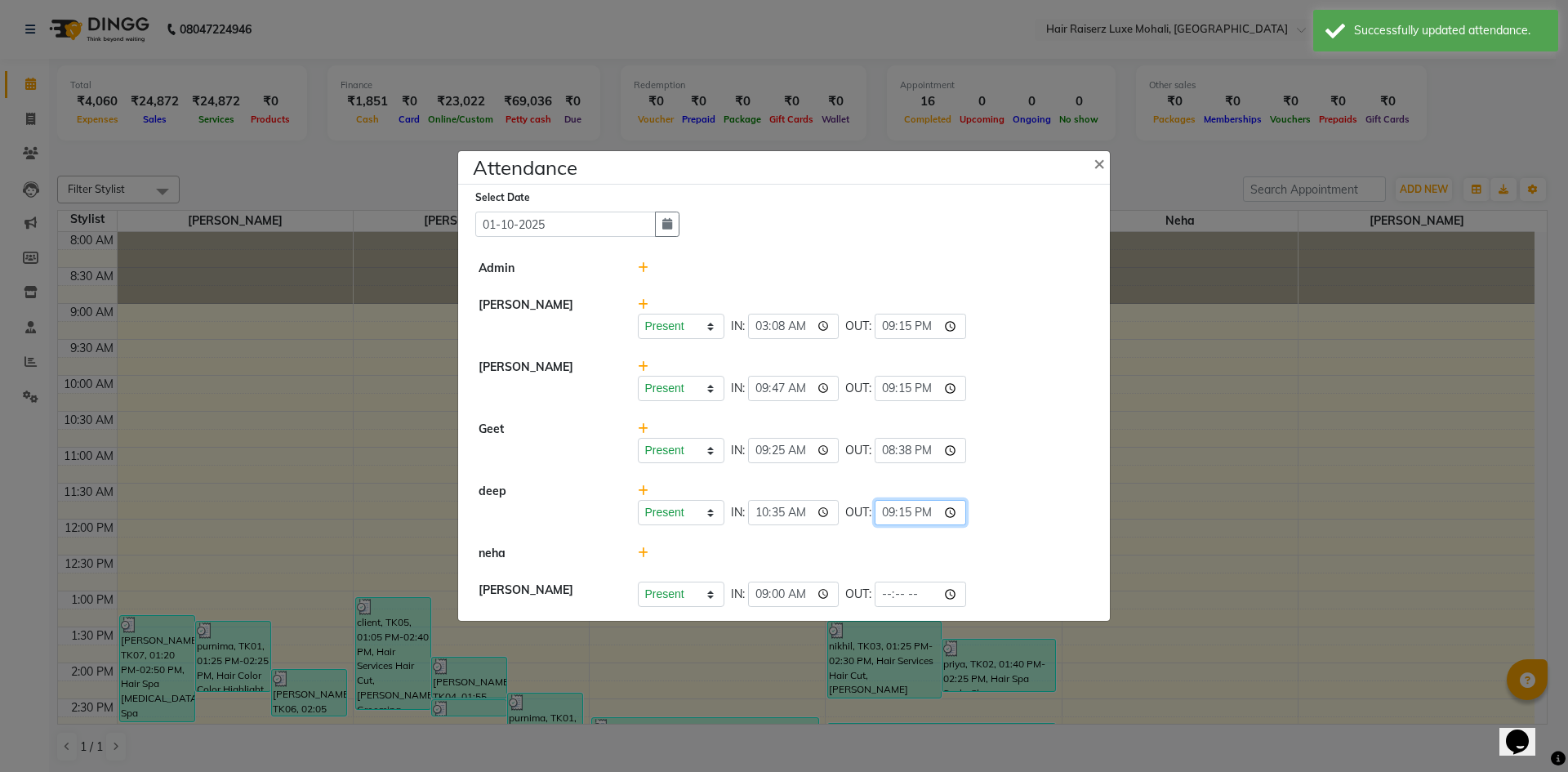
click at [910, 508] on input "21:15" at bounding box center [920, 512] width 91 height 25
click at [909, 520] on input "20:15" at bounding box center [920, 512] width 91 height 25
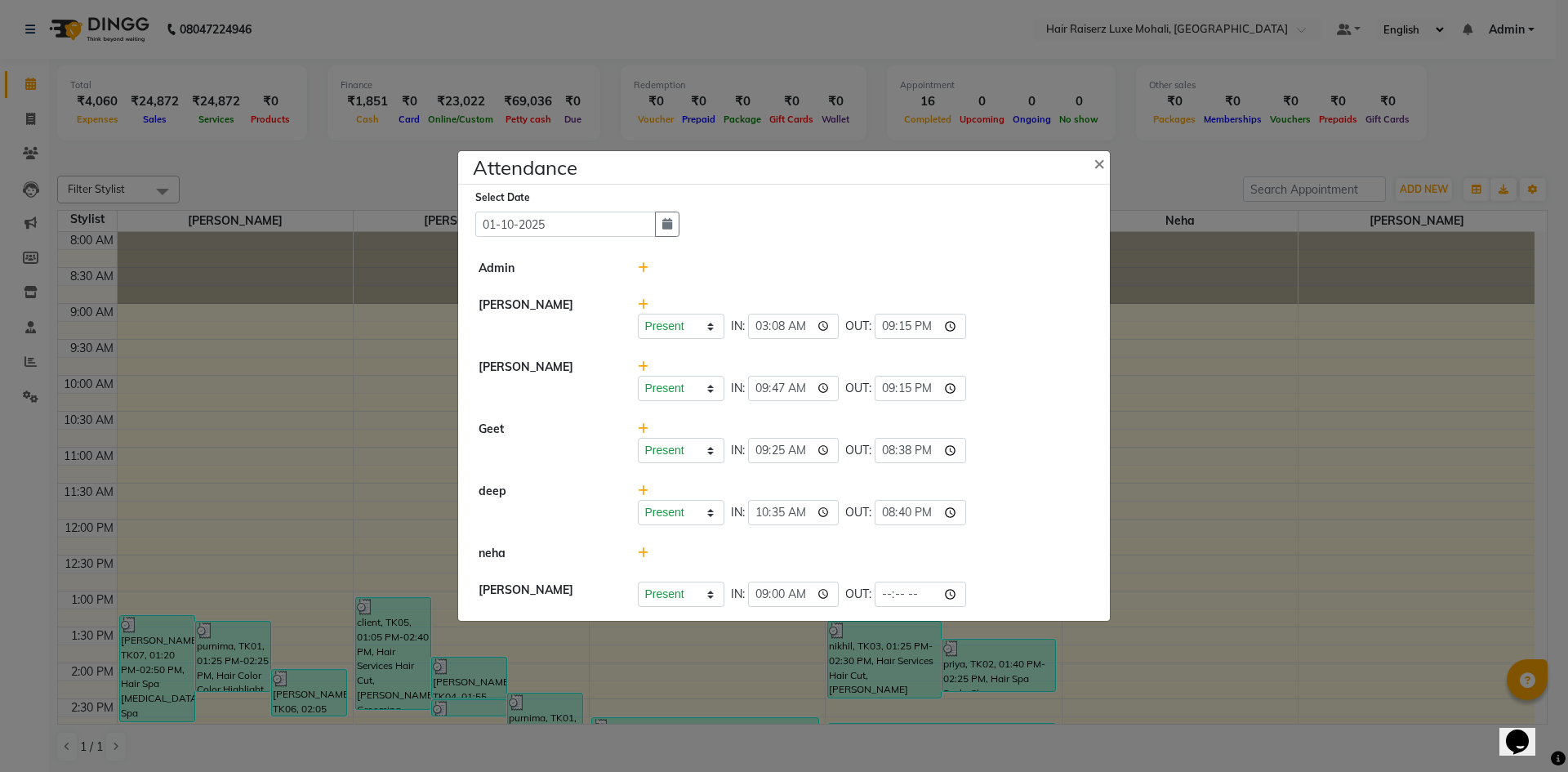
type input "20:40"
click at [988, 514] on div "Present Absent Late Half Day Weekly Off IN: 10:35 OUT: 20:40" at bounding box center [864, 512] width 453 height 25
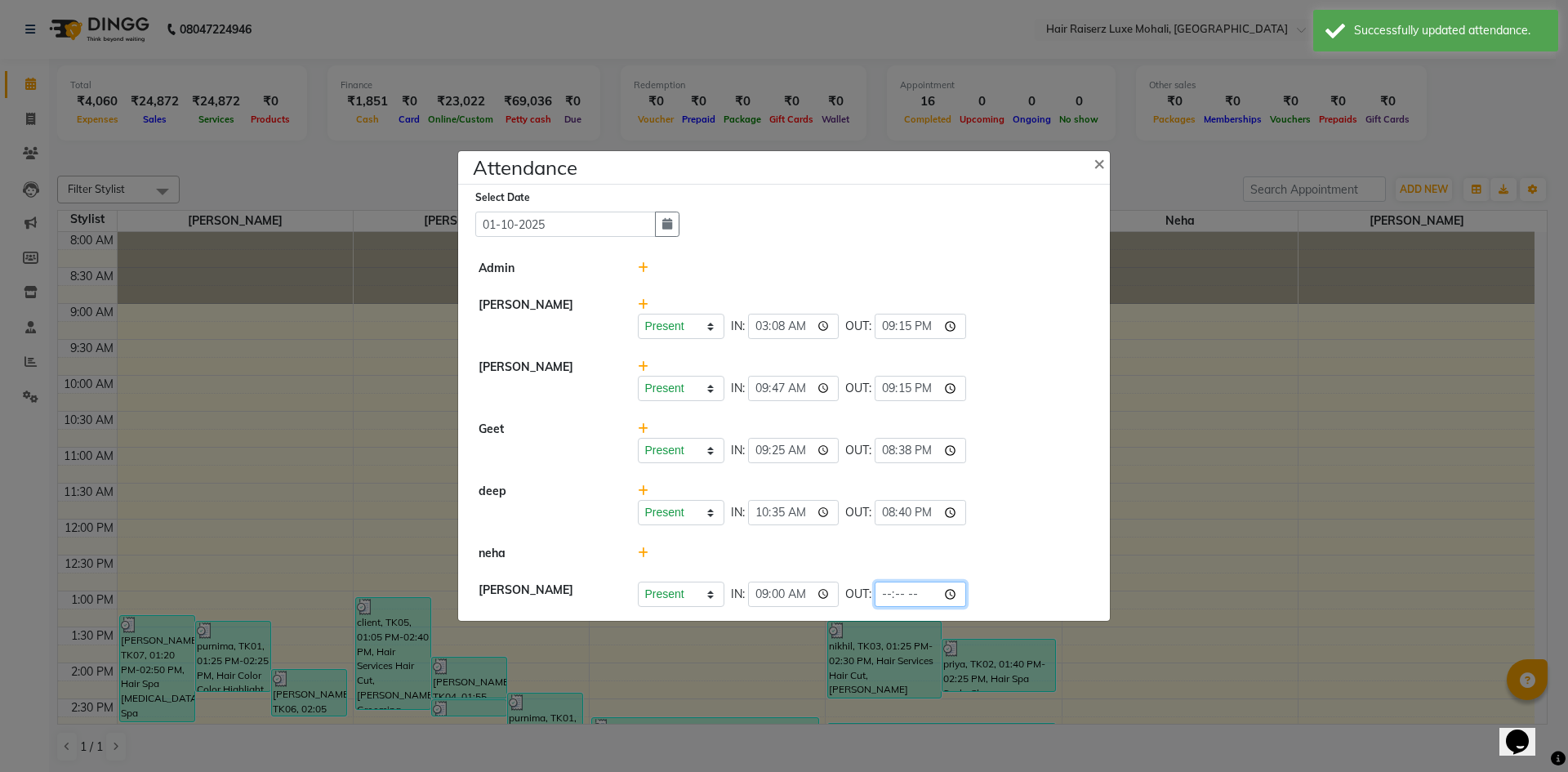
click at [918, 593] on input "time" at bounding box center [920, 593] width 91 height 25
type input "20:40"
click at [1043, 272] on div at bounding box center [864, 268] width 477 height 17
